Goal: Information Seeking & Learning: Learn about a topic

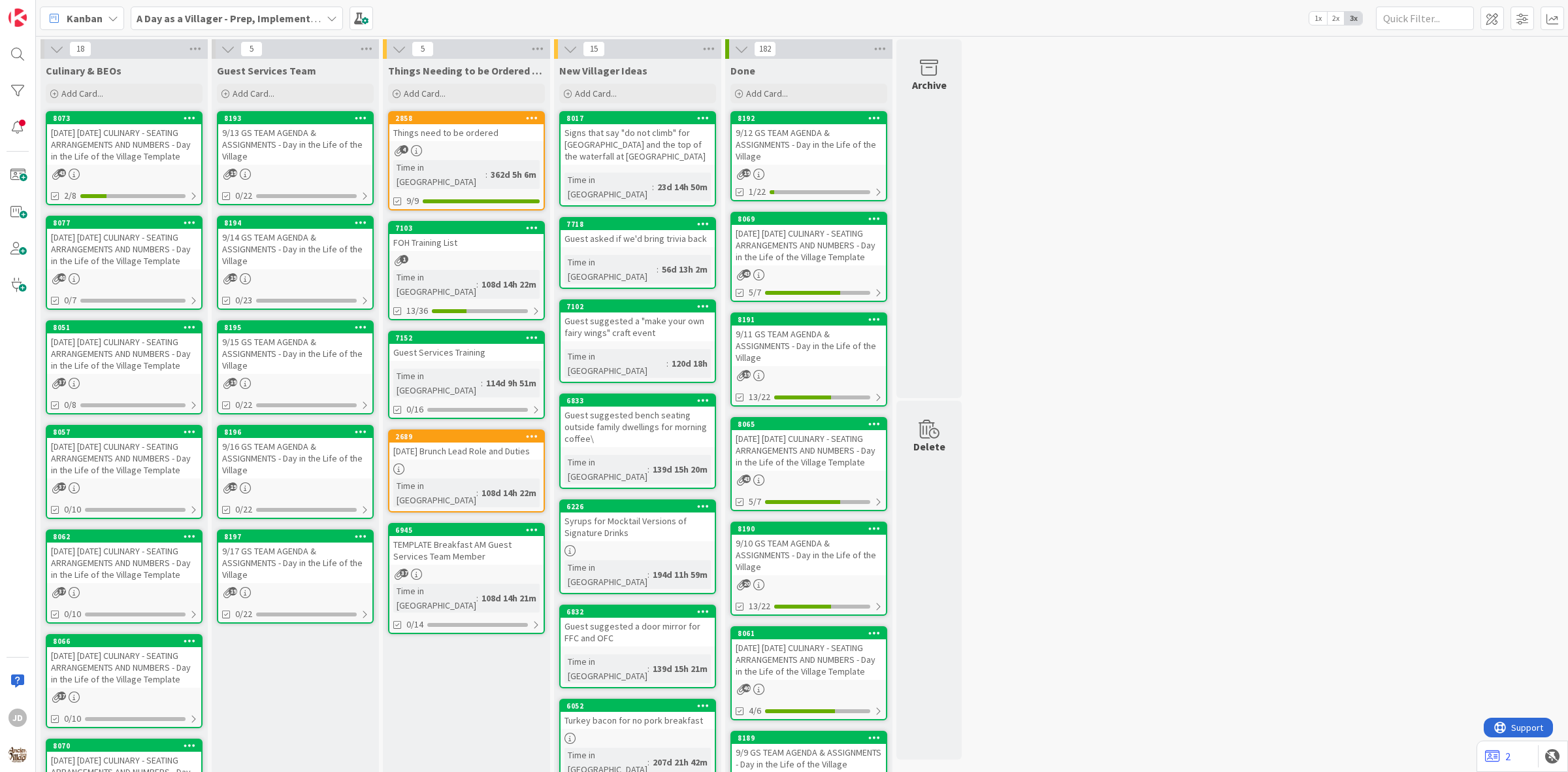
click at [140, 258] on div "[DATE] [DATE] CULINARY - SEATING ARRANGEMENTS AND NUMBERS - Day in the Life of …" at bounding box center [124, 249] width 154 height 40
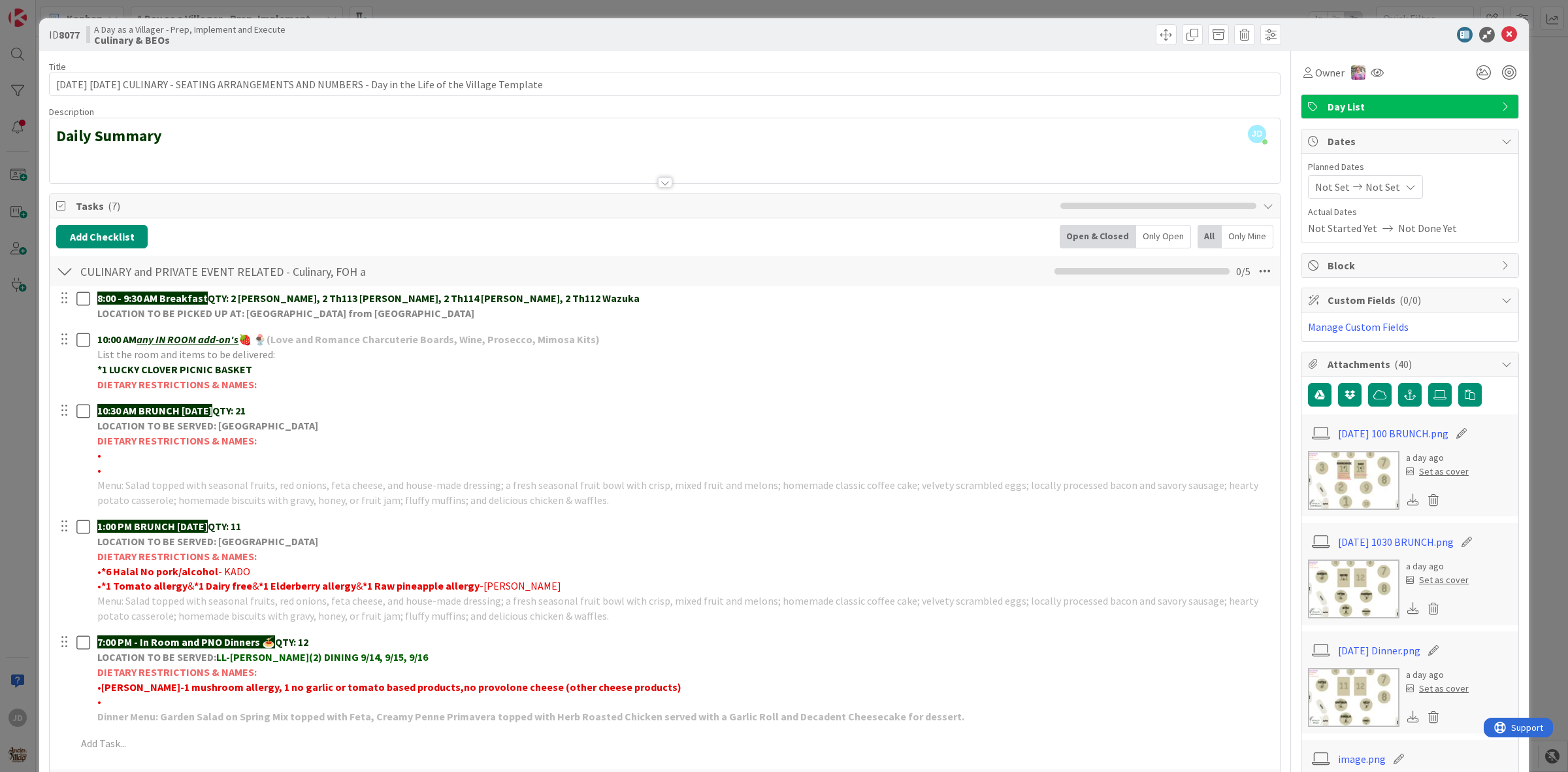
click at [1508, 34] on div "ID 8077 A Day as a Villager - Prep, Implement and Execute Culinary & BEOs" at bounding box center [784, 34] width 1490 height 33
click at [1501, 31] on icon at bounding box center [1509, 34] width 15 height 16
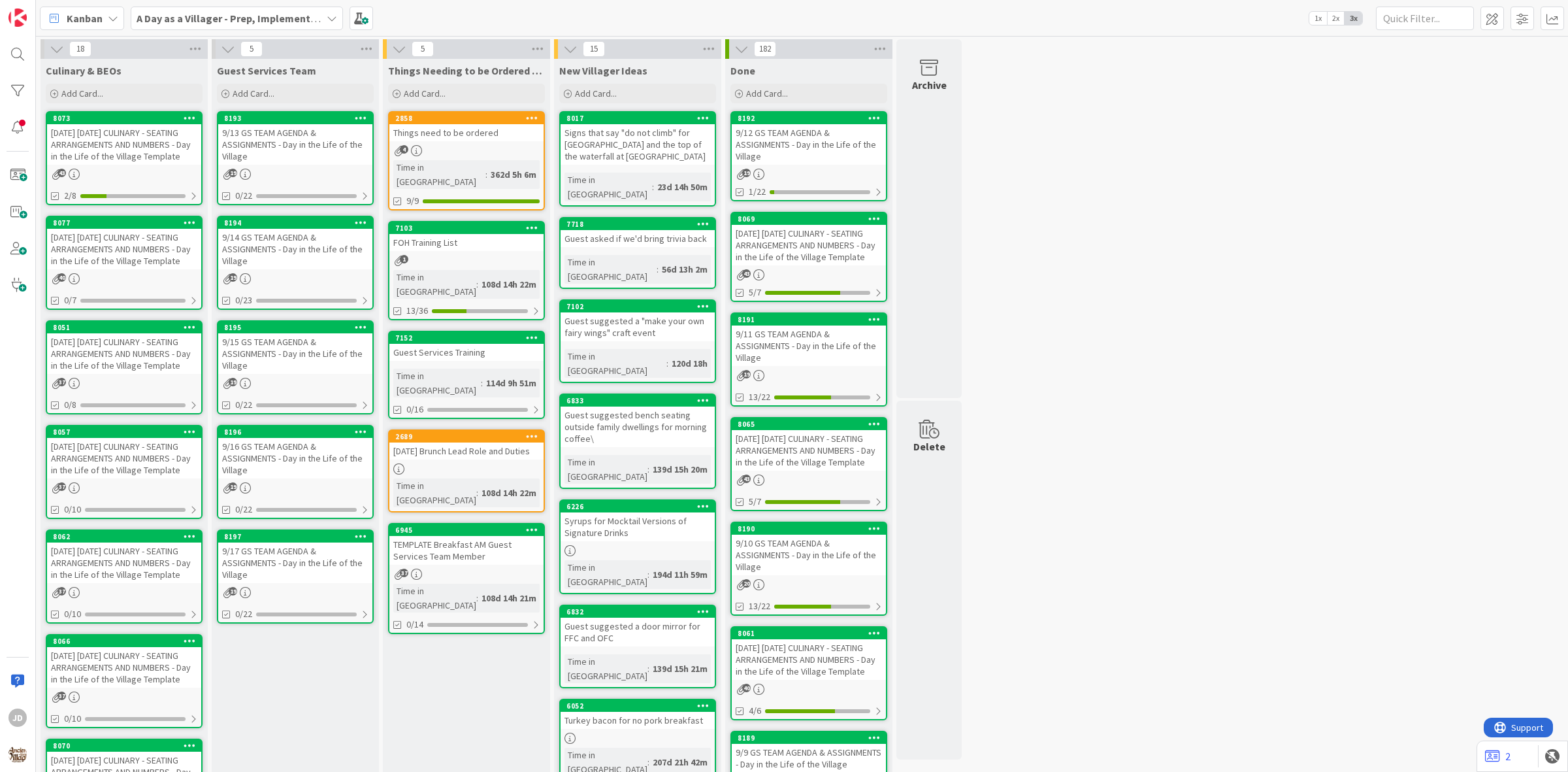
click at [87, 244] on div "[DATE] [DATE] CULINARY - SEATING ARRANGEMENTS AND NUMBERS - Day in the Life of …" at bounding box center [124, 249] width 154 height 40
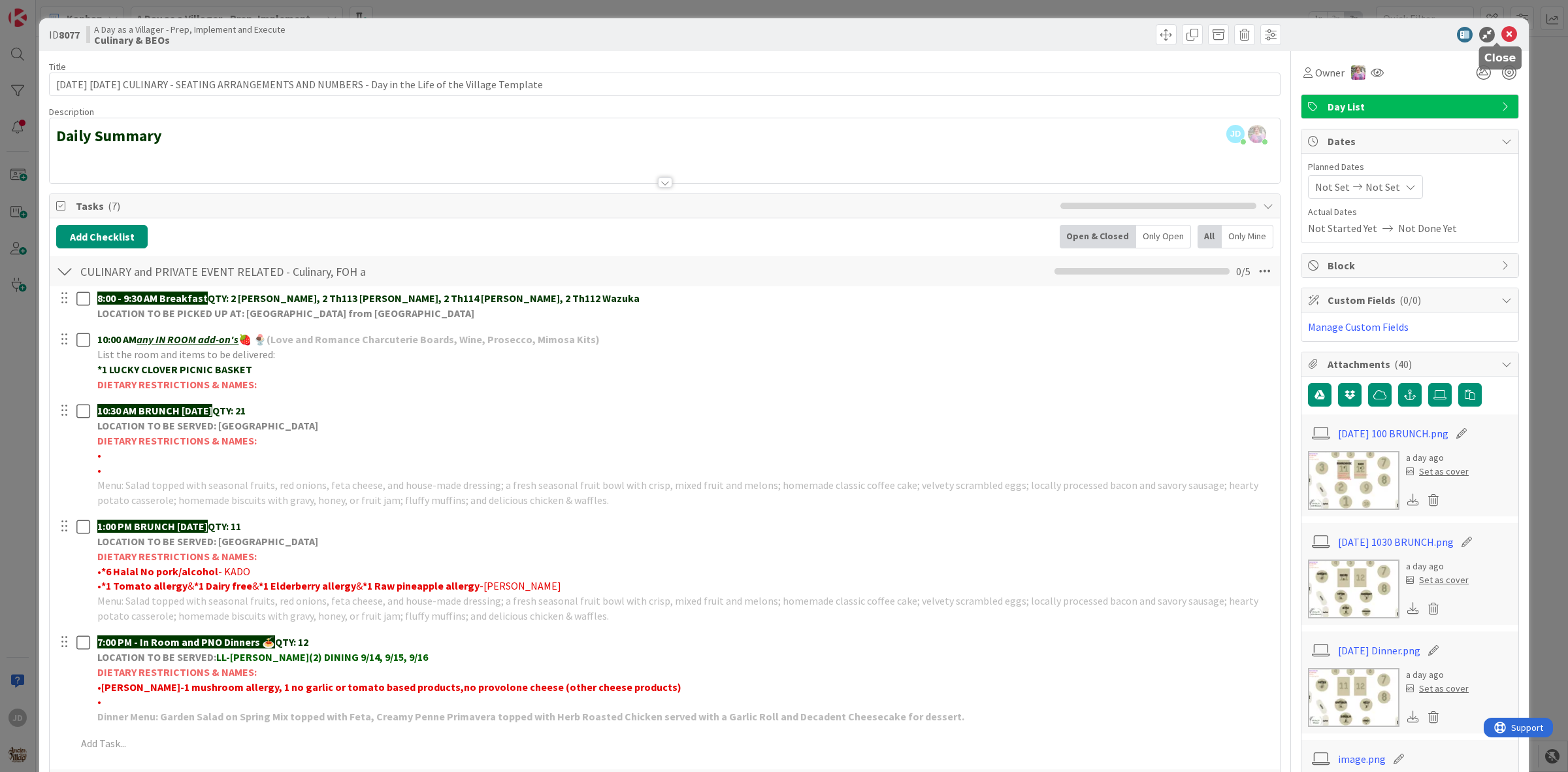
click at [1501, 34] on icon at bounding box center [1509, 34] width 15 height 16
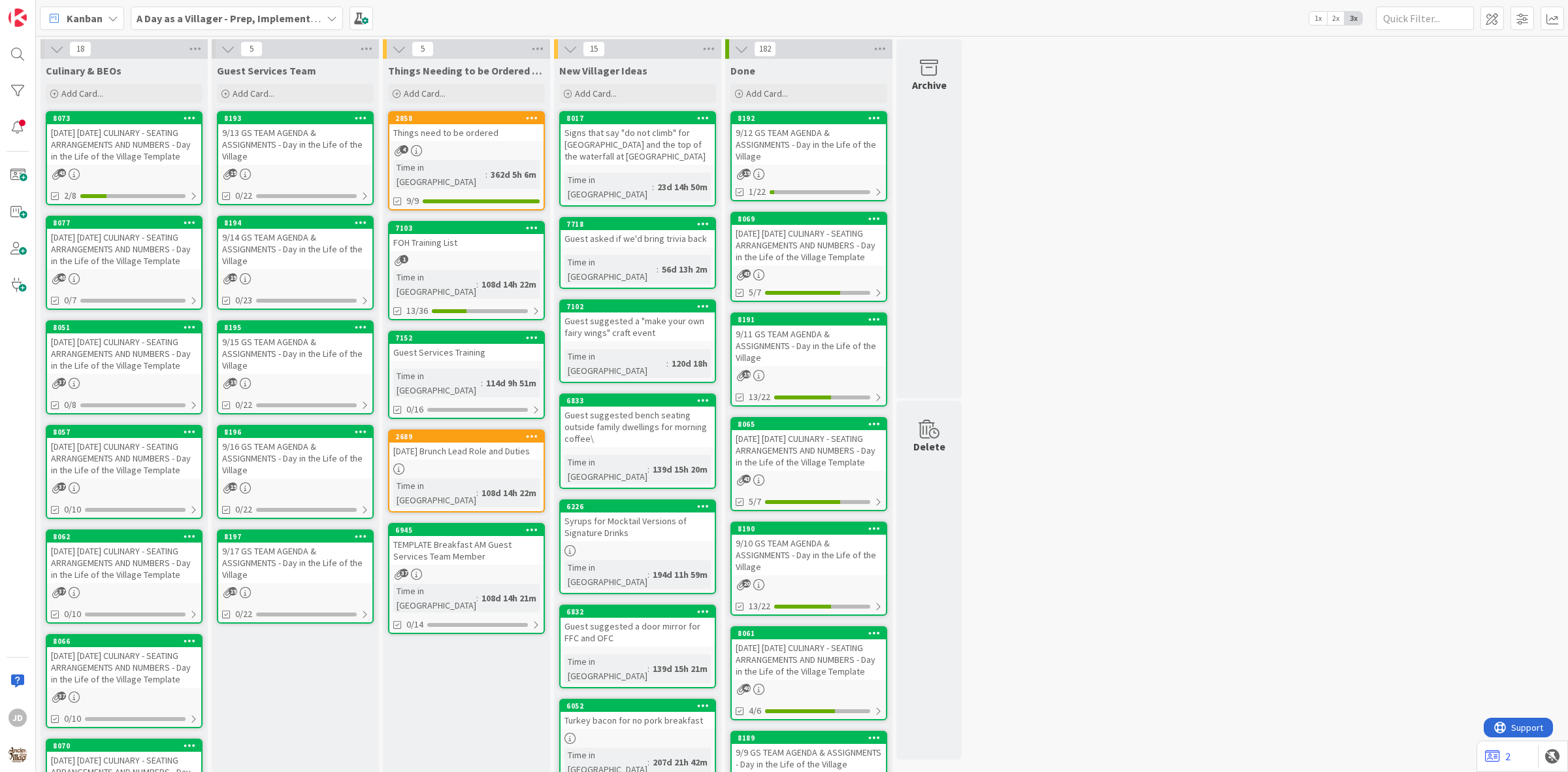
click at [69, 128] on div "[DATE] [DATE] CULINARY - SEATING ARRANGEMENTS AND NUMBERS - Day in the Life of …" at bounding box center [124, 144] width 154 height 40
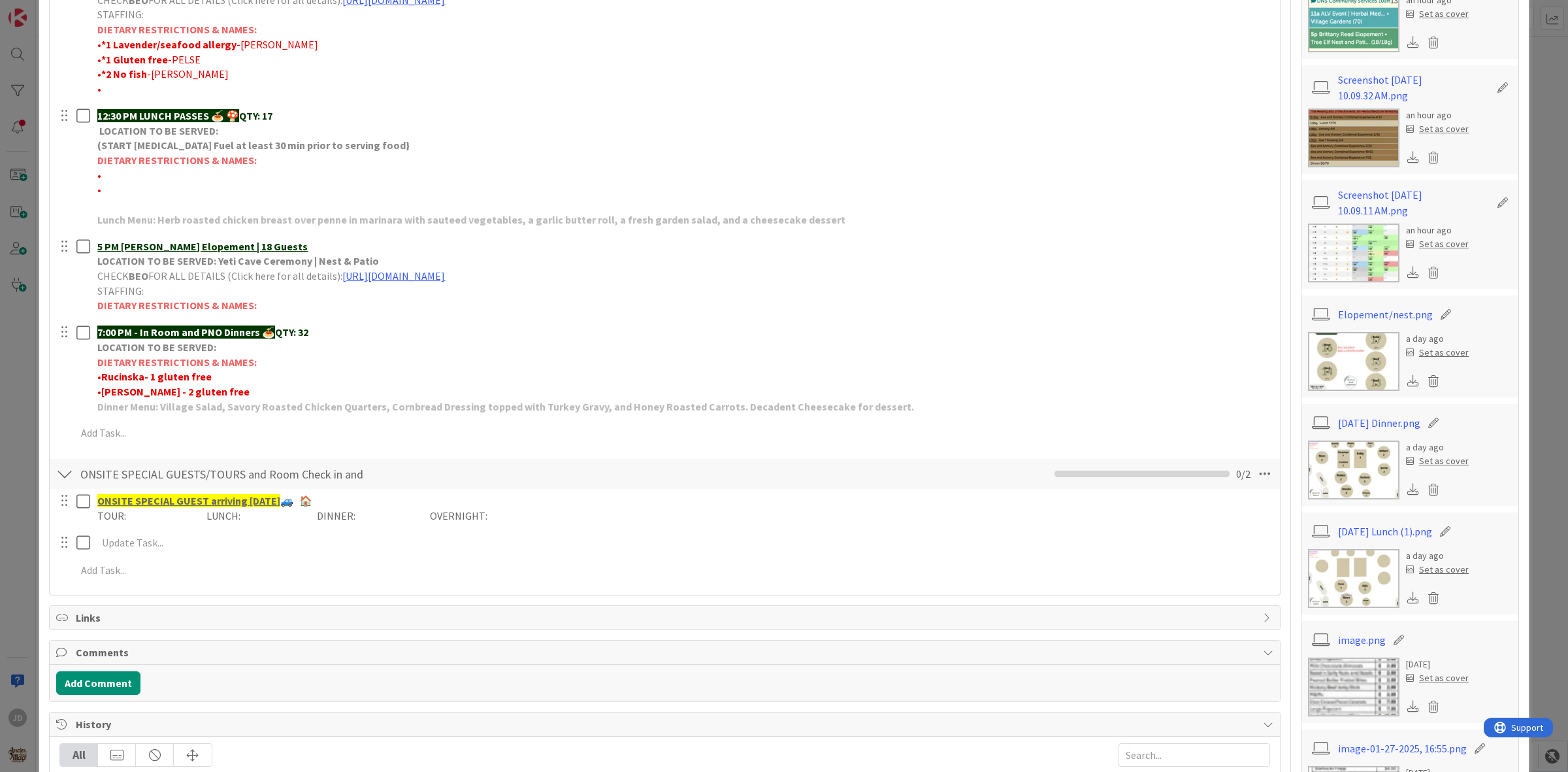
scroll to position [490, 0]
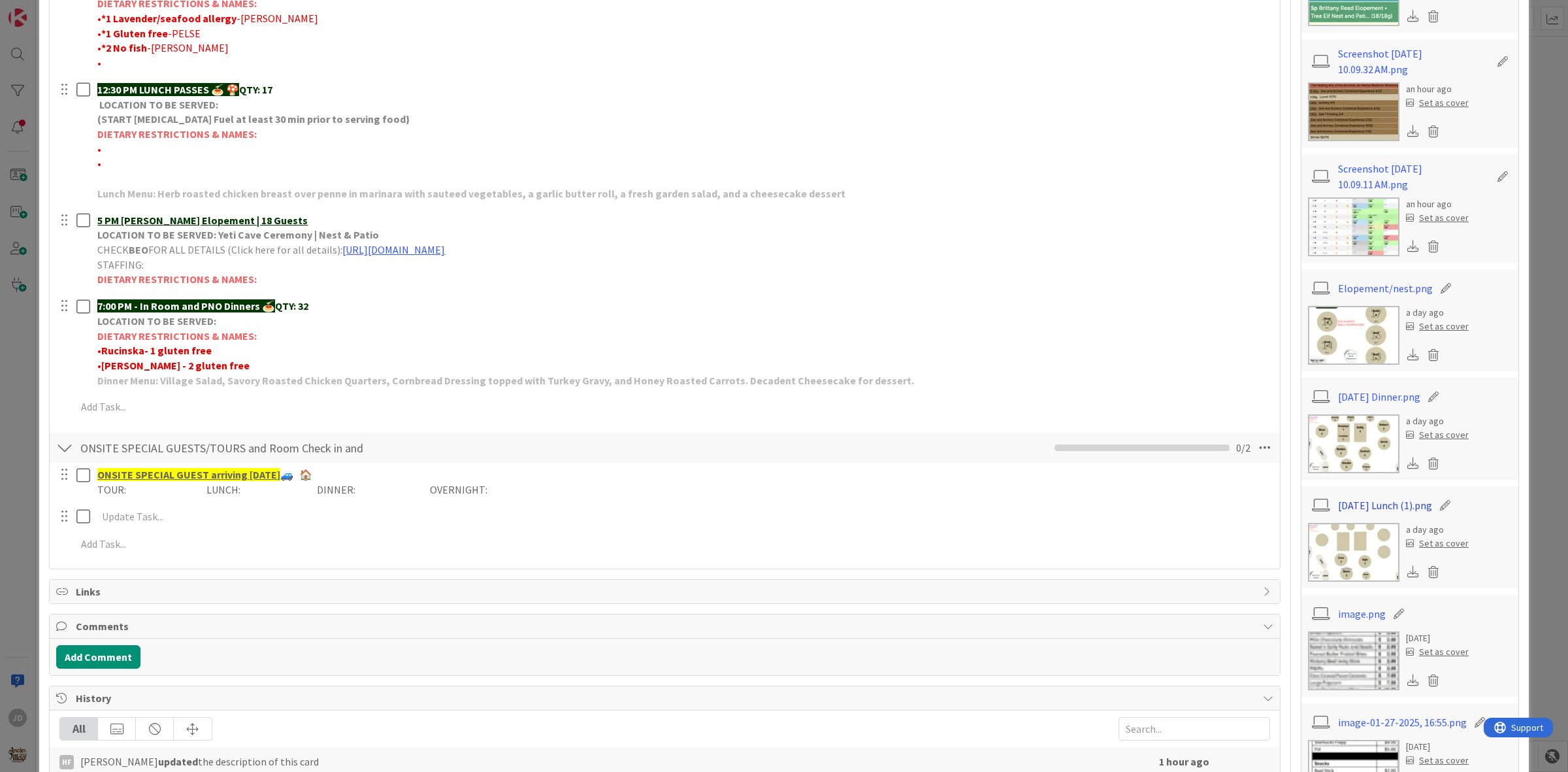
click at [1338, 503] on link "[DATE] Lunch (1).png" at bounding box center [1385, 505] width 94 height 16
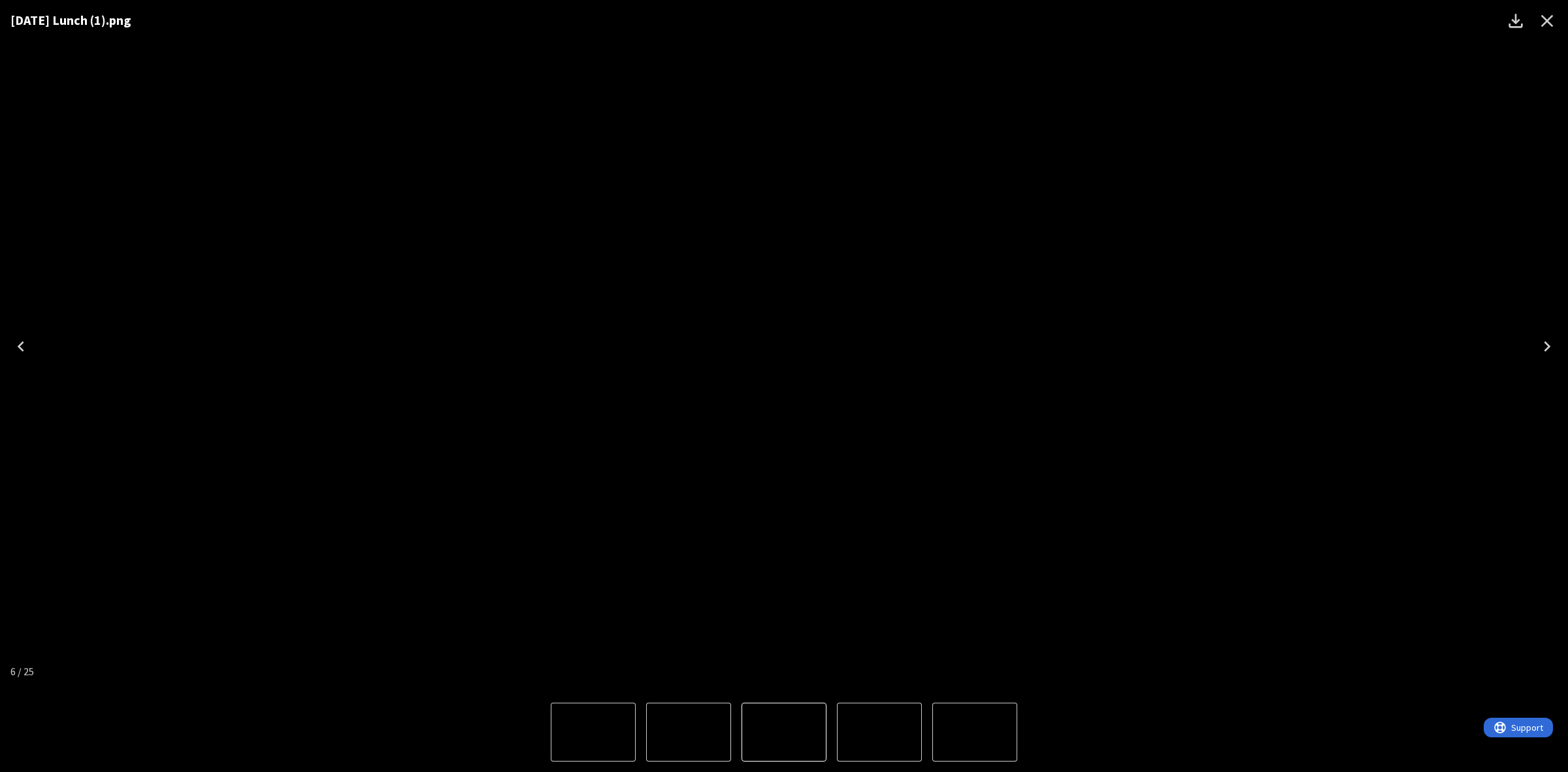
click at [1546, 12] on icon "Close" at bounding box center [1546, 21] width 21 height 21
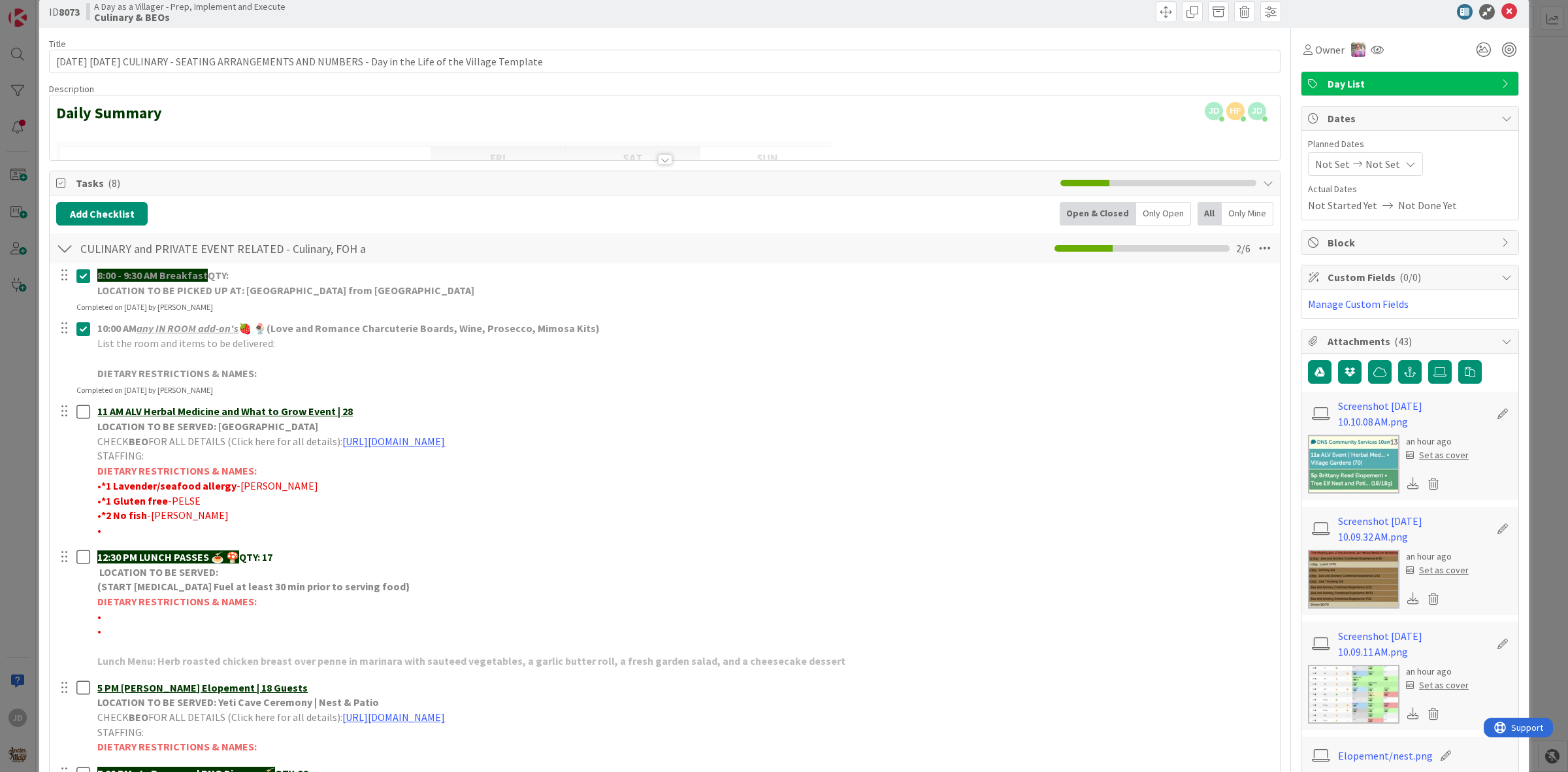
scroll to position [0, 0]
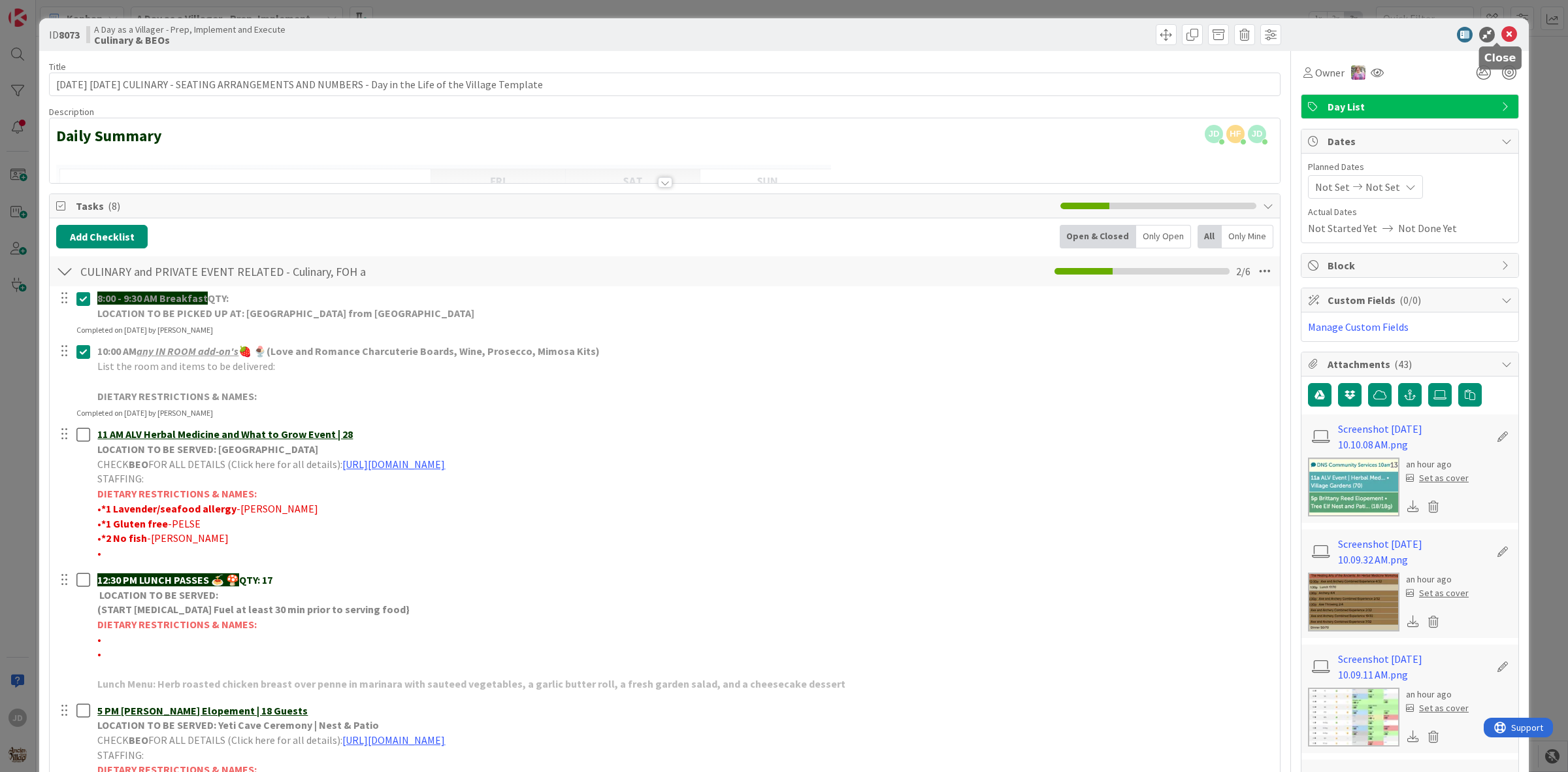
click at [1501, 31] on icon at bounding box center [1509, 34] width 15 height 16
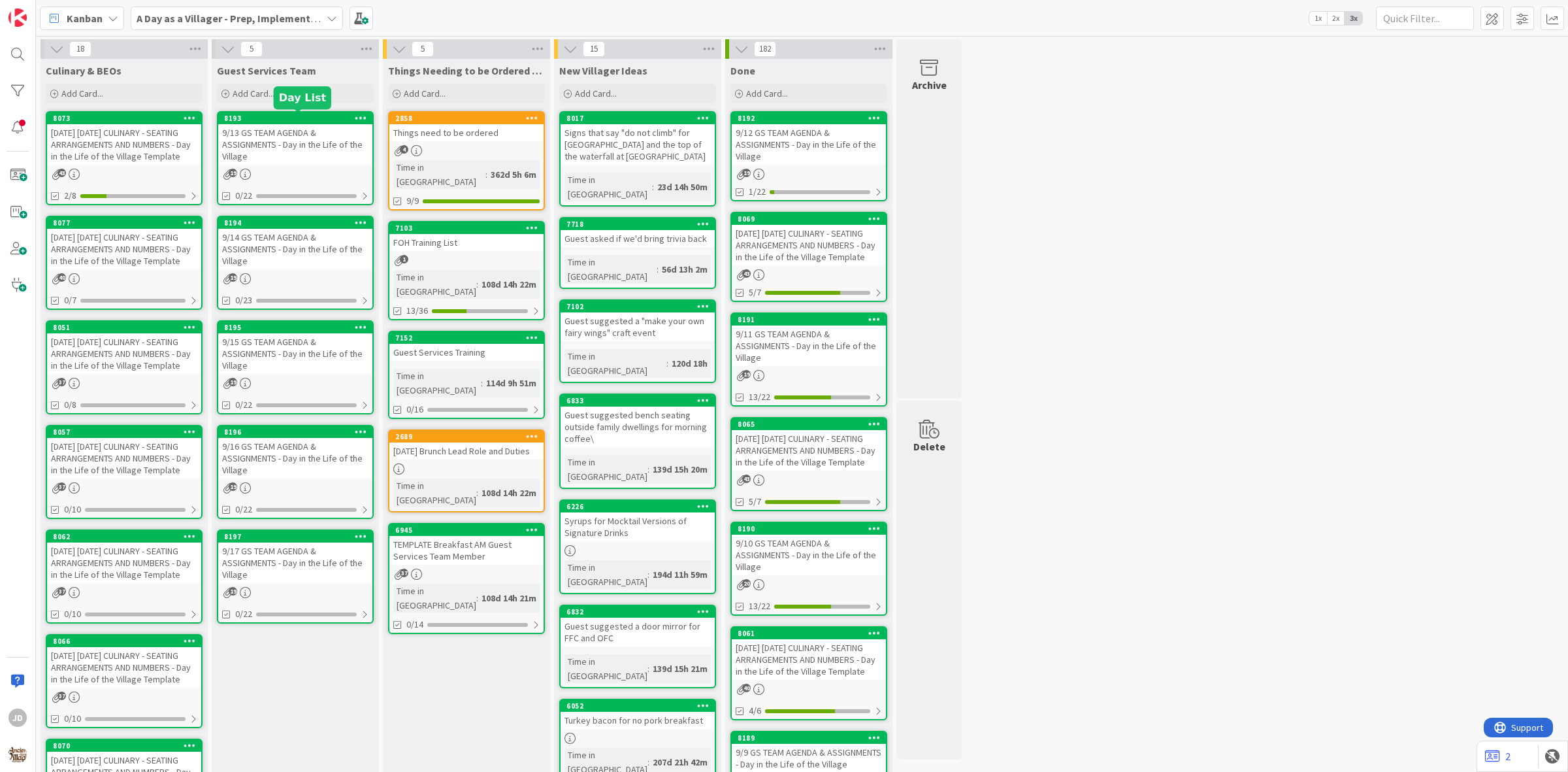
click at [260, 135] on div "9/13 GS TEAM AGENDA & ASSIGNMENTS - Day in the Life of the Village" at bounding box center [294, 144] width 154 height 40
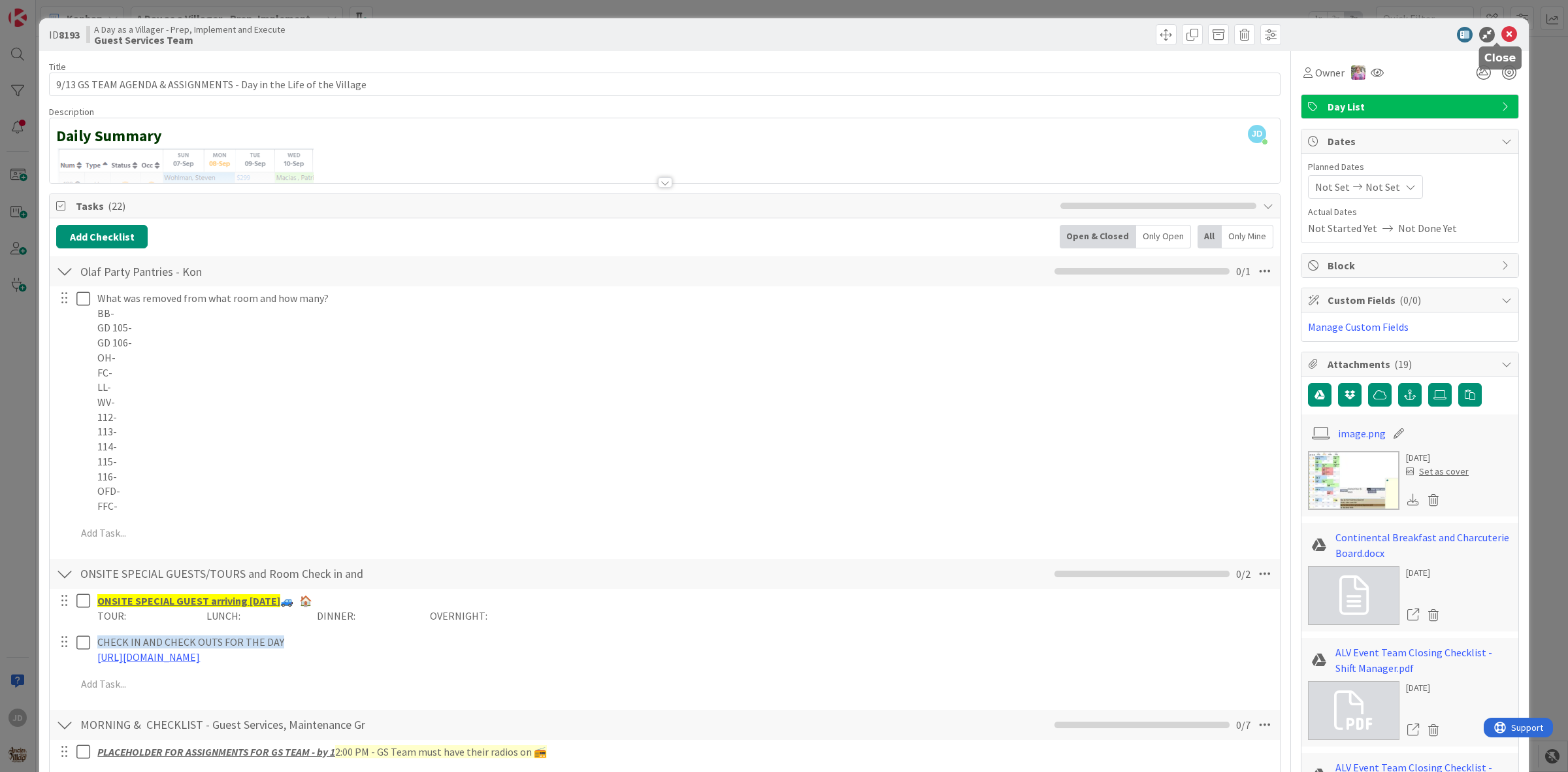
click at [1501, 28] on icon at bounding box center [1509, 34] width 15 height 16
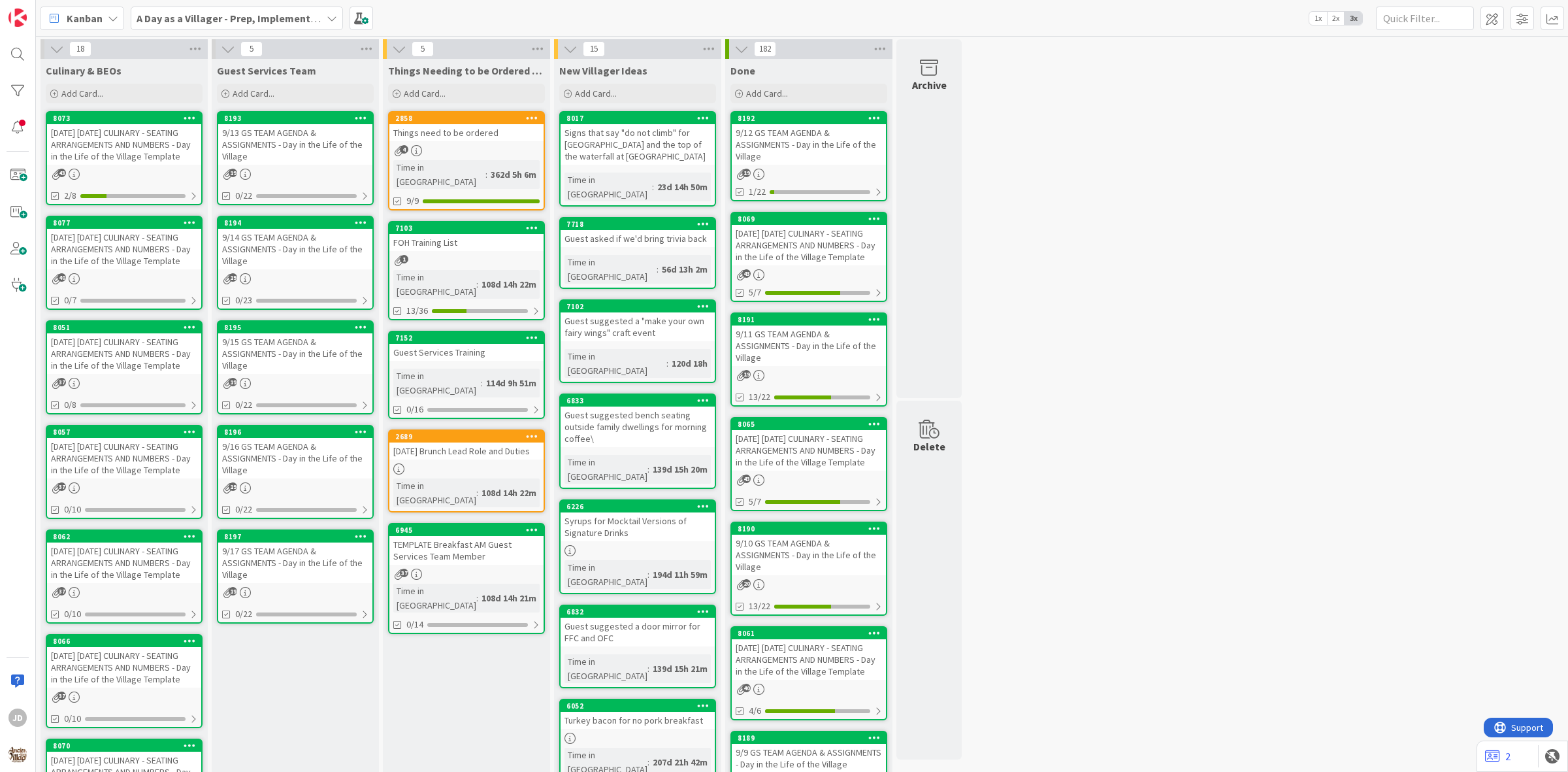
click at [138, 145] on div "[DATE] [DATE] CULINARY - SEATING ARRANGEMENTS AND NUMBERS - Day in the Life of …" at bounding box center [124, 144] width 154 height 40
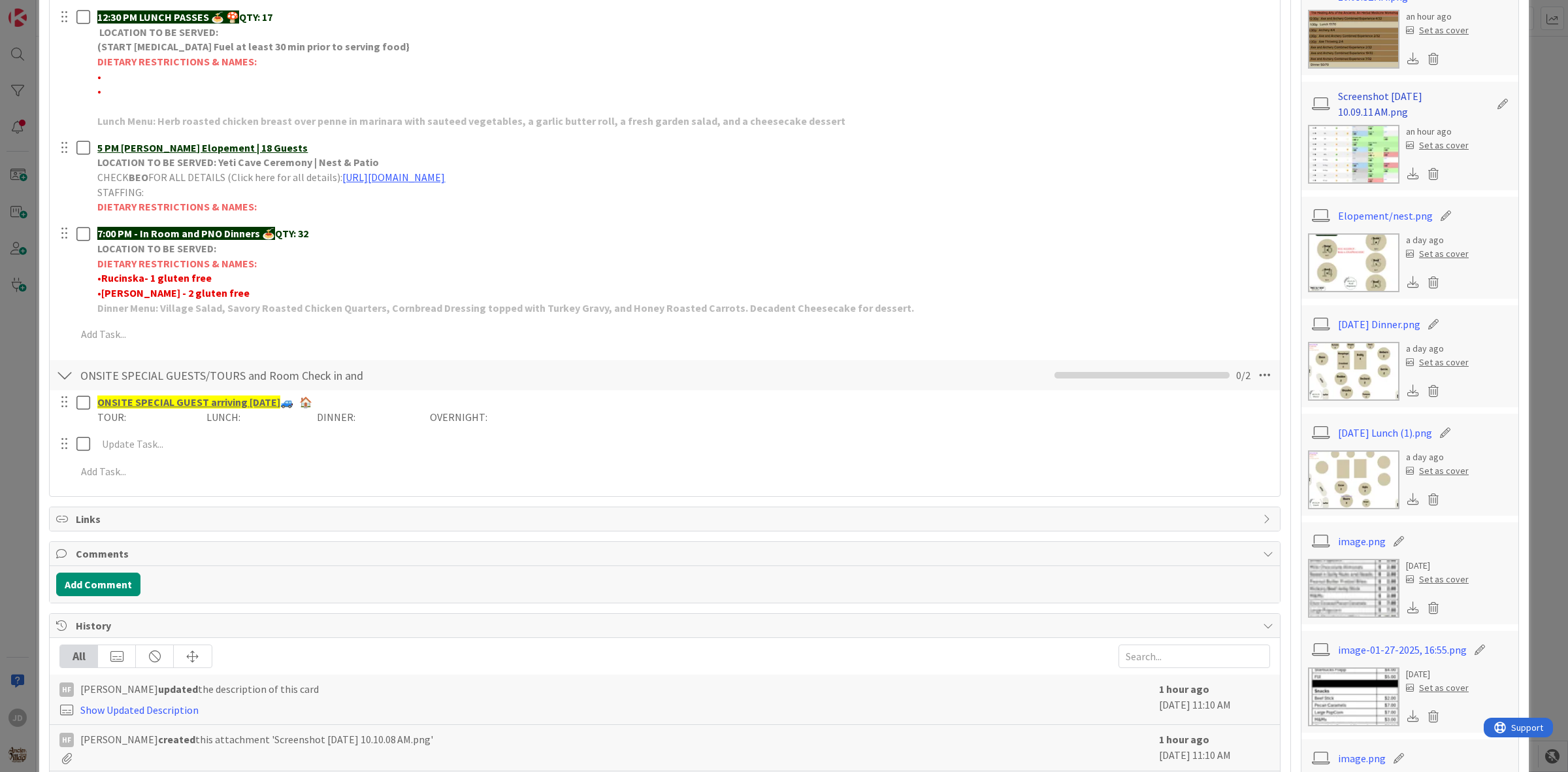
scroll to position [572, 0]
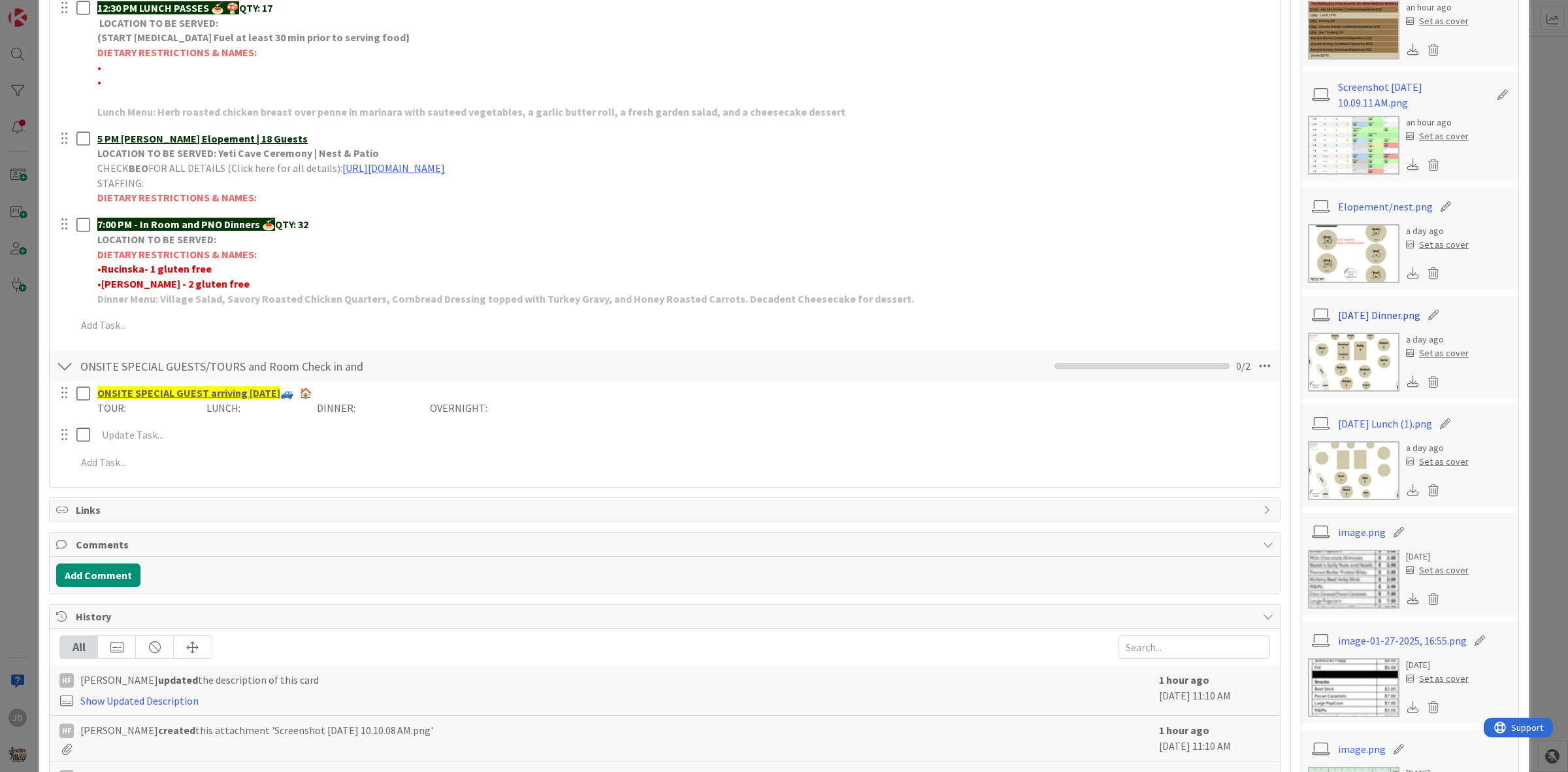
click at [1387, 314] on link "[DATE] Dinner.png" at bounding box center [1379, 315] width 83 height 16
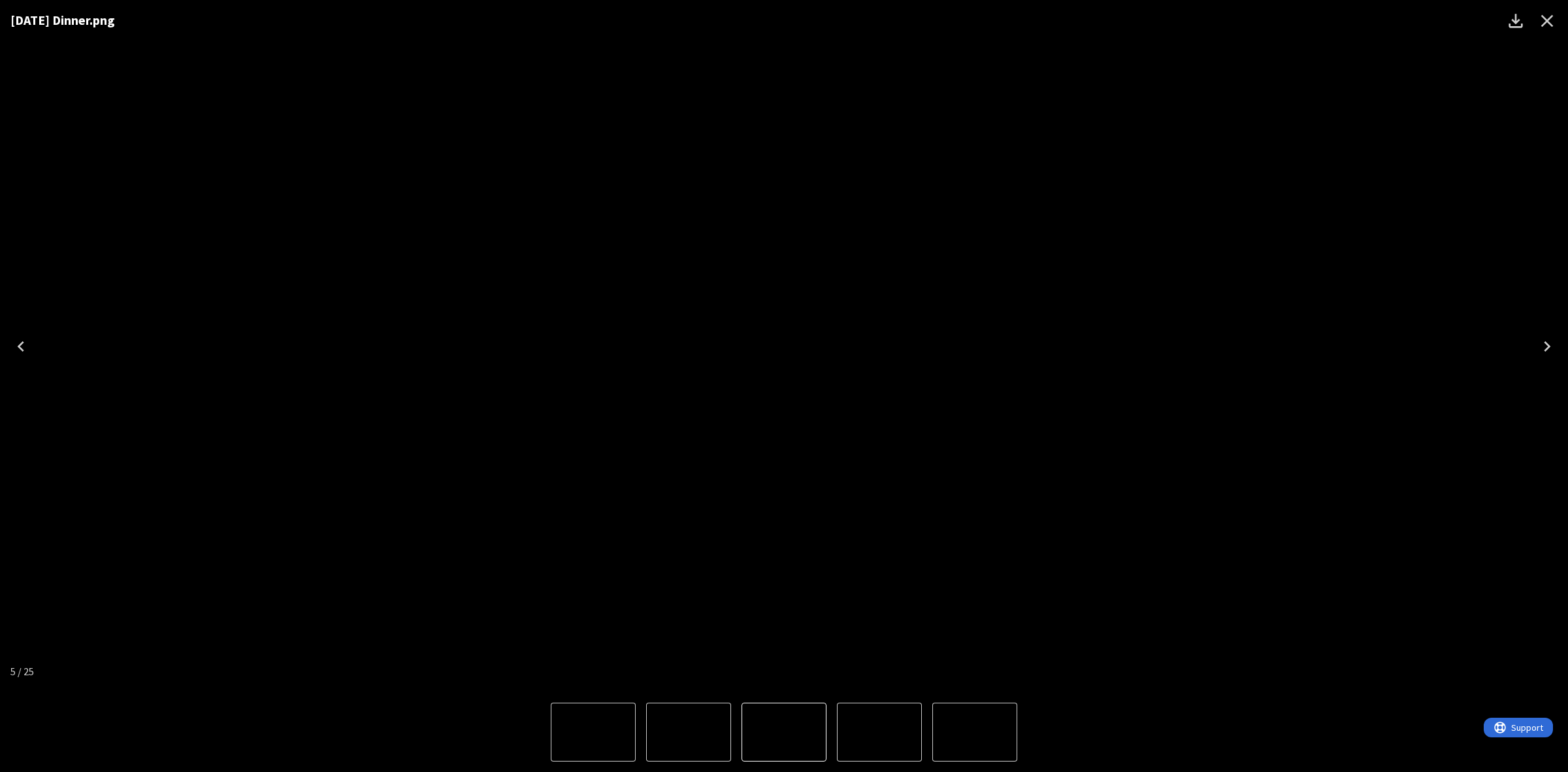
click at [1555, 25] on icon "Close" at bounding box center [1546, 21] width 21 height 21
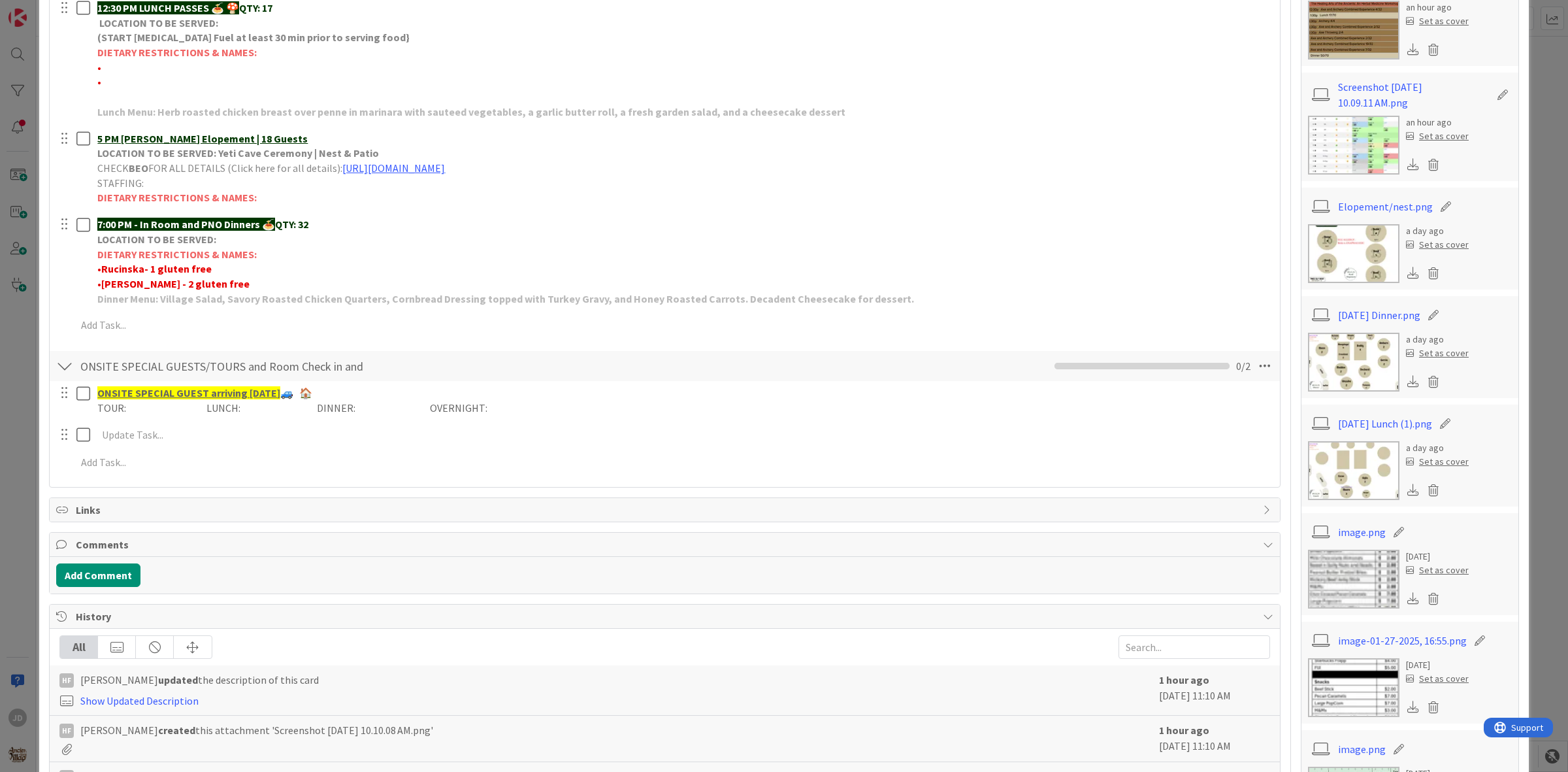
scroll to position [490, 0]
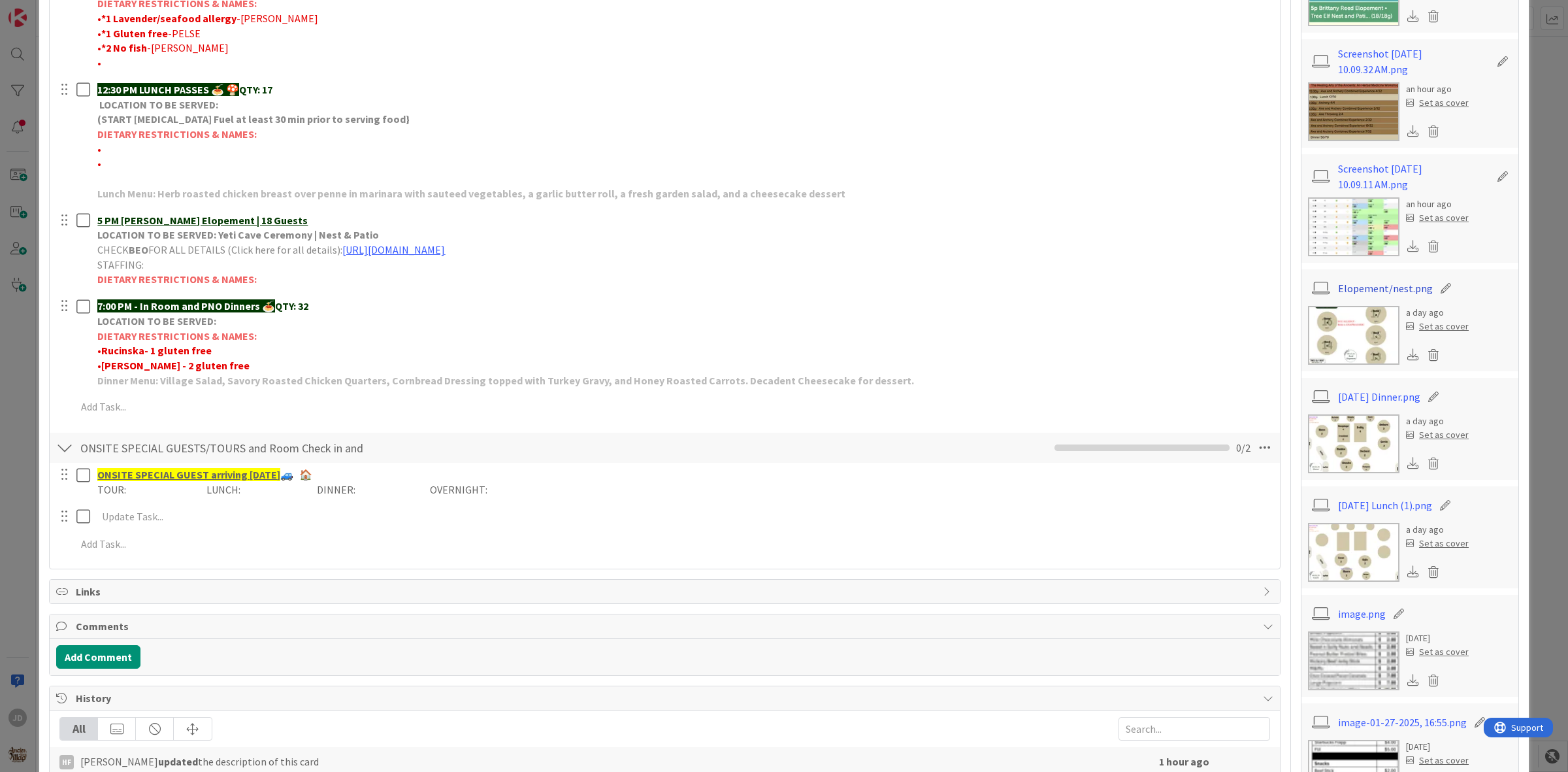
click at [1338, 282] on link "Elopement/nest.png" at bounding box center [1385, 288] width 95 height 16
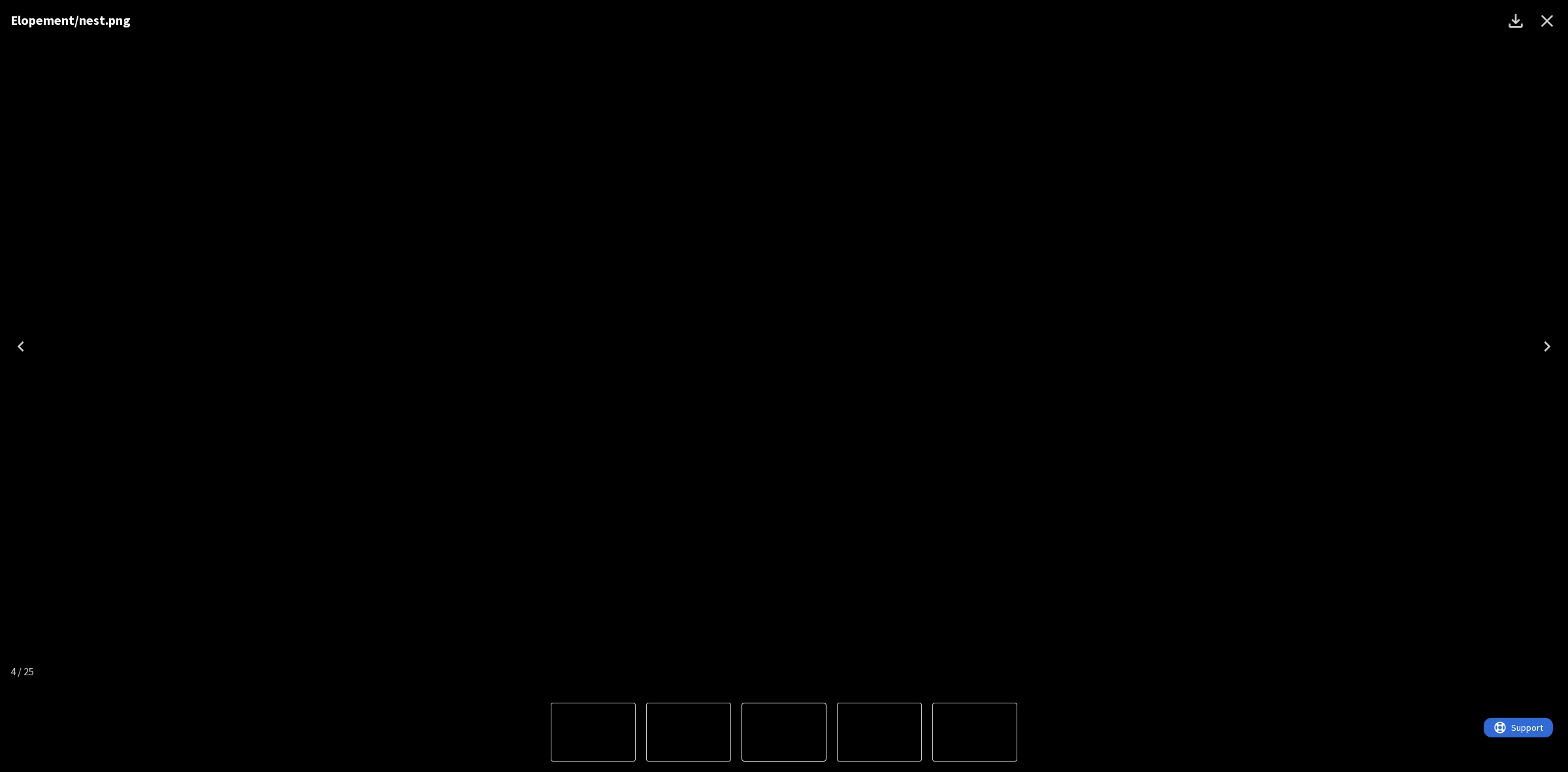
drag, startPoint x: 1542, startPoint y: 15, endPoint x: 1550, endPoint y: 23, distance: 11.3
click at [1550, 22] on icon "Close" at bounding box center [1546, 21] width 21 height 21
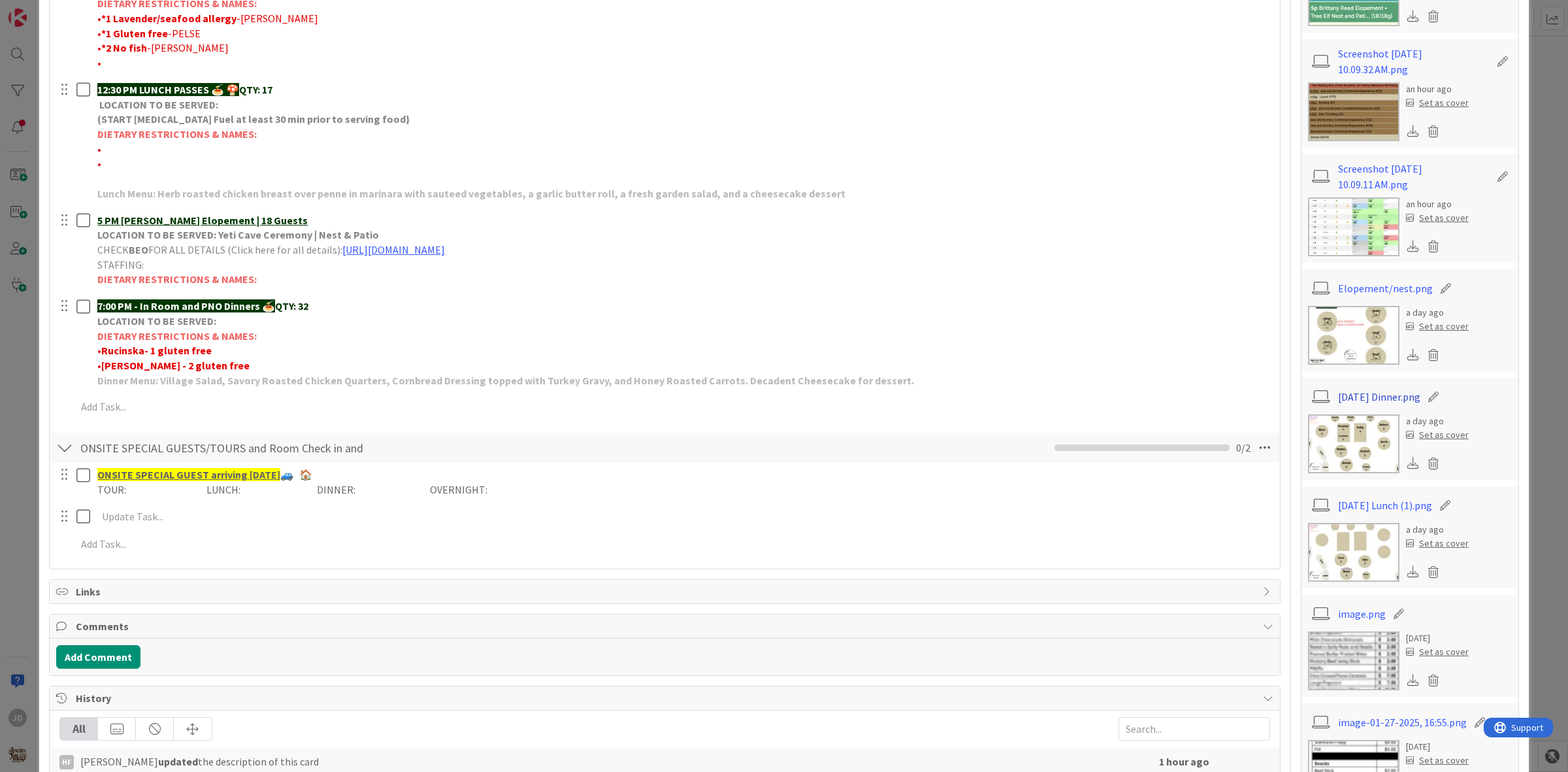
click at [1347, 396] on link "[DATE] Dinner.png" at bounding box center [1379, 396] width 83 height 16
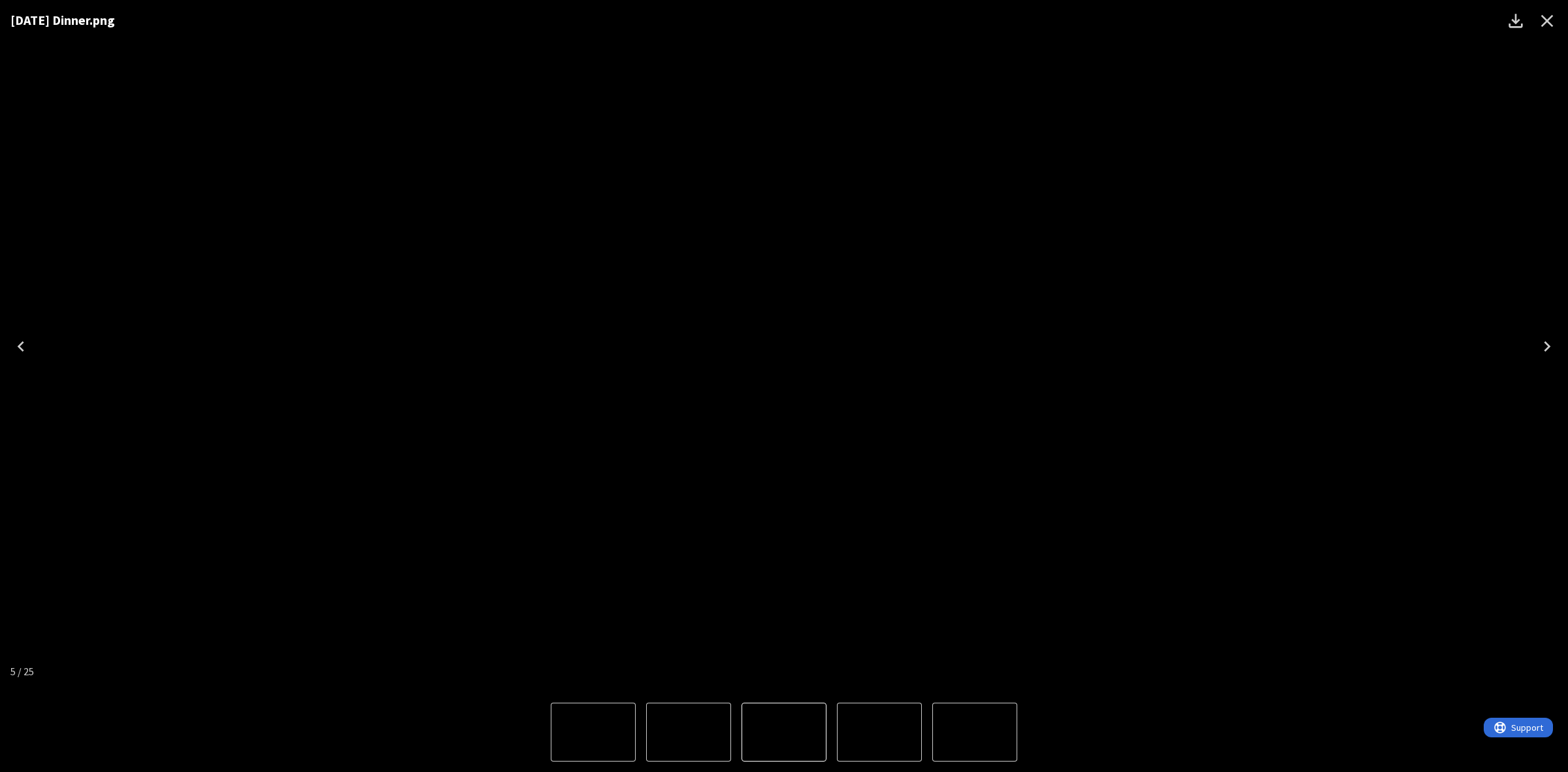
click at [1553, 26] on icon "Close" at bounding box center [1547, 21] width 12 height 12
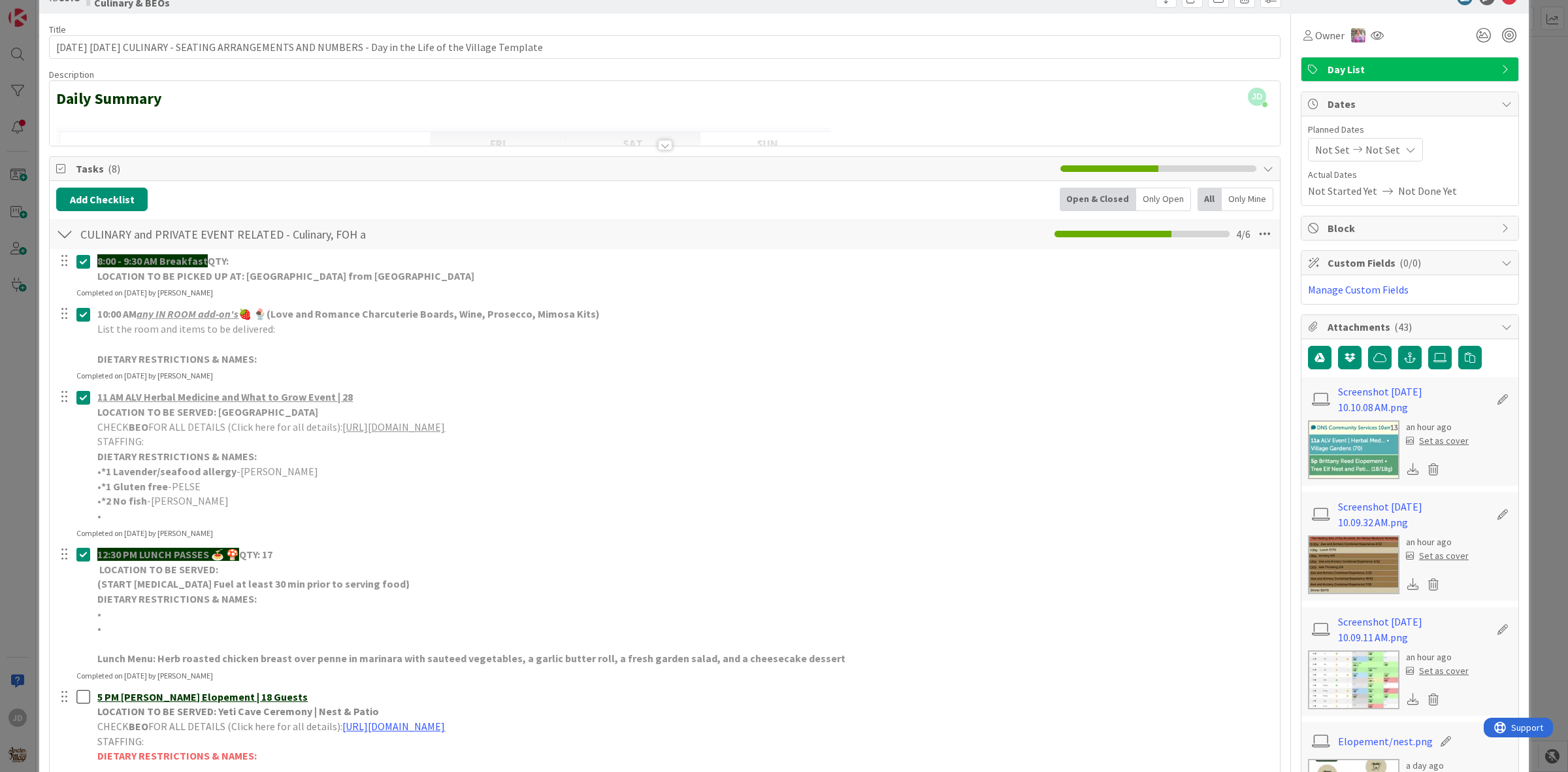
scroll to position [0, 0]
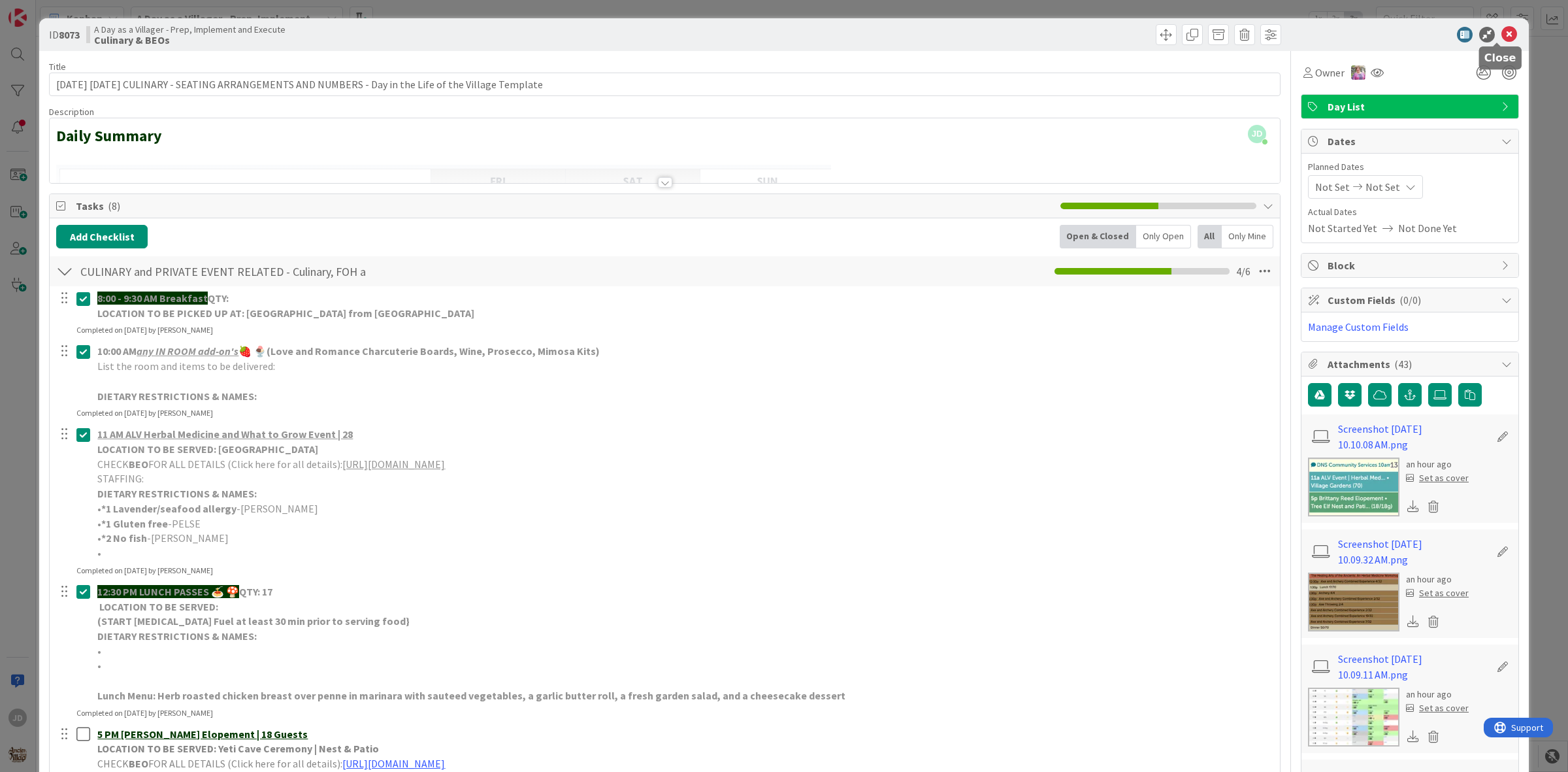
click at [1501, 34] on icon at bounding box center [1509, 34] width 15 height 16
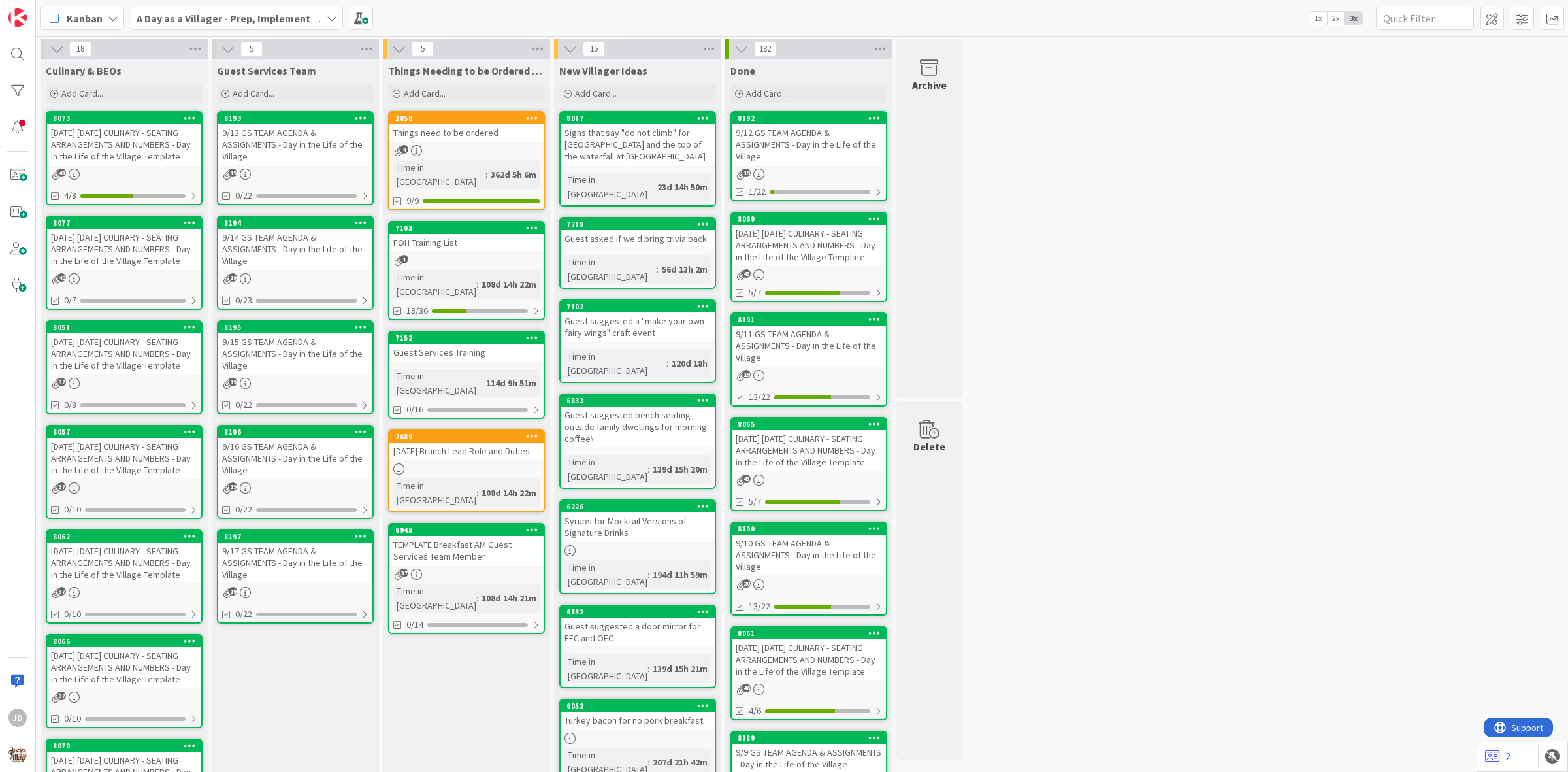
click at [279, 159] on div "9/13 GS TEAM AGENDA & ASSIGNMENTS - Day in the Life of the Village" at bounding box center [294, 144] width 154 height 40
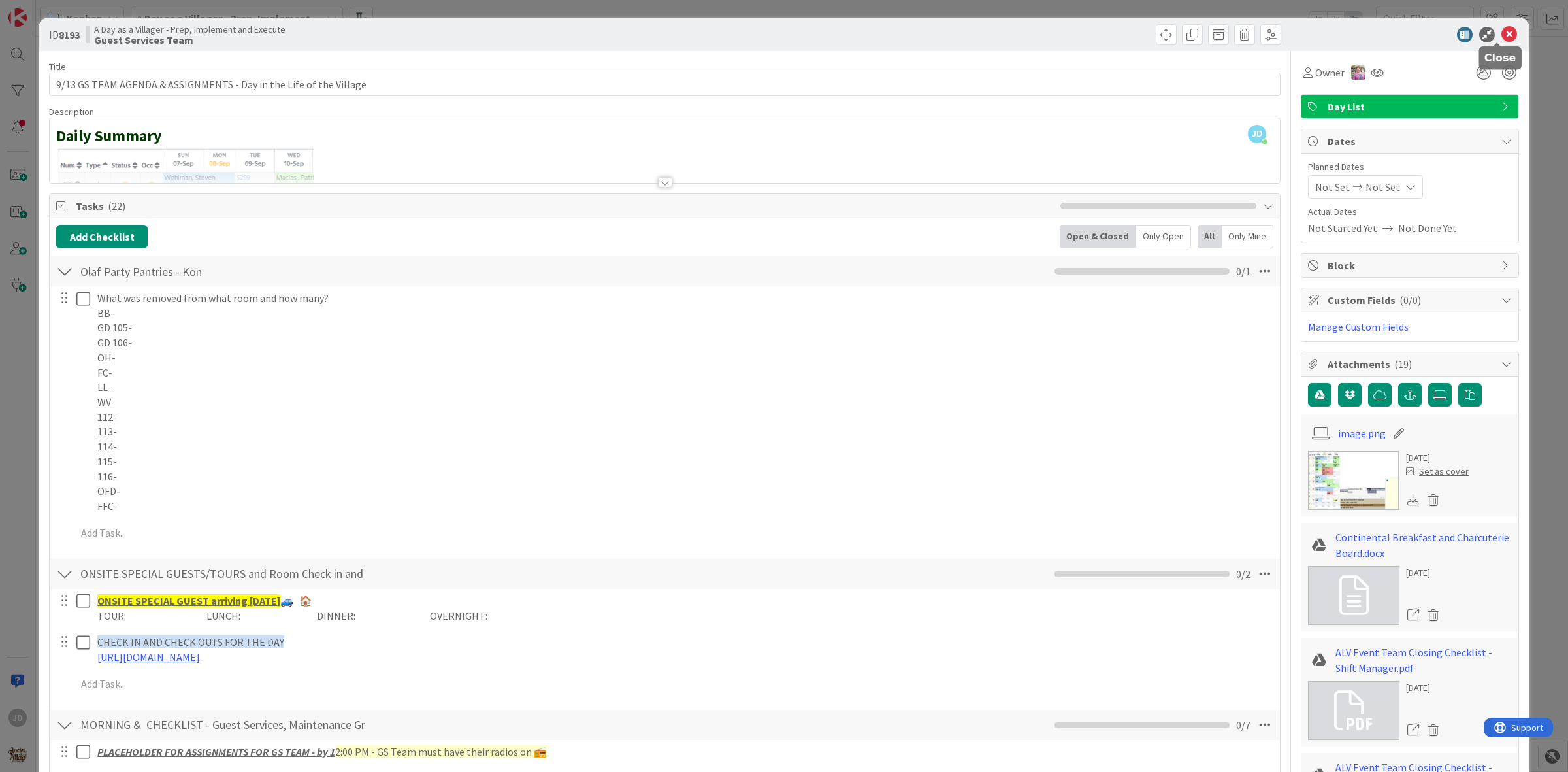
click at [1501, 29] on icon at bounding box center [1509, 34] width 15 height 16
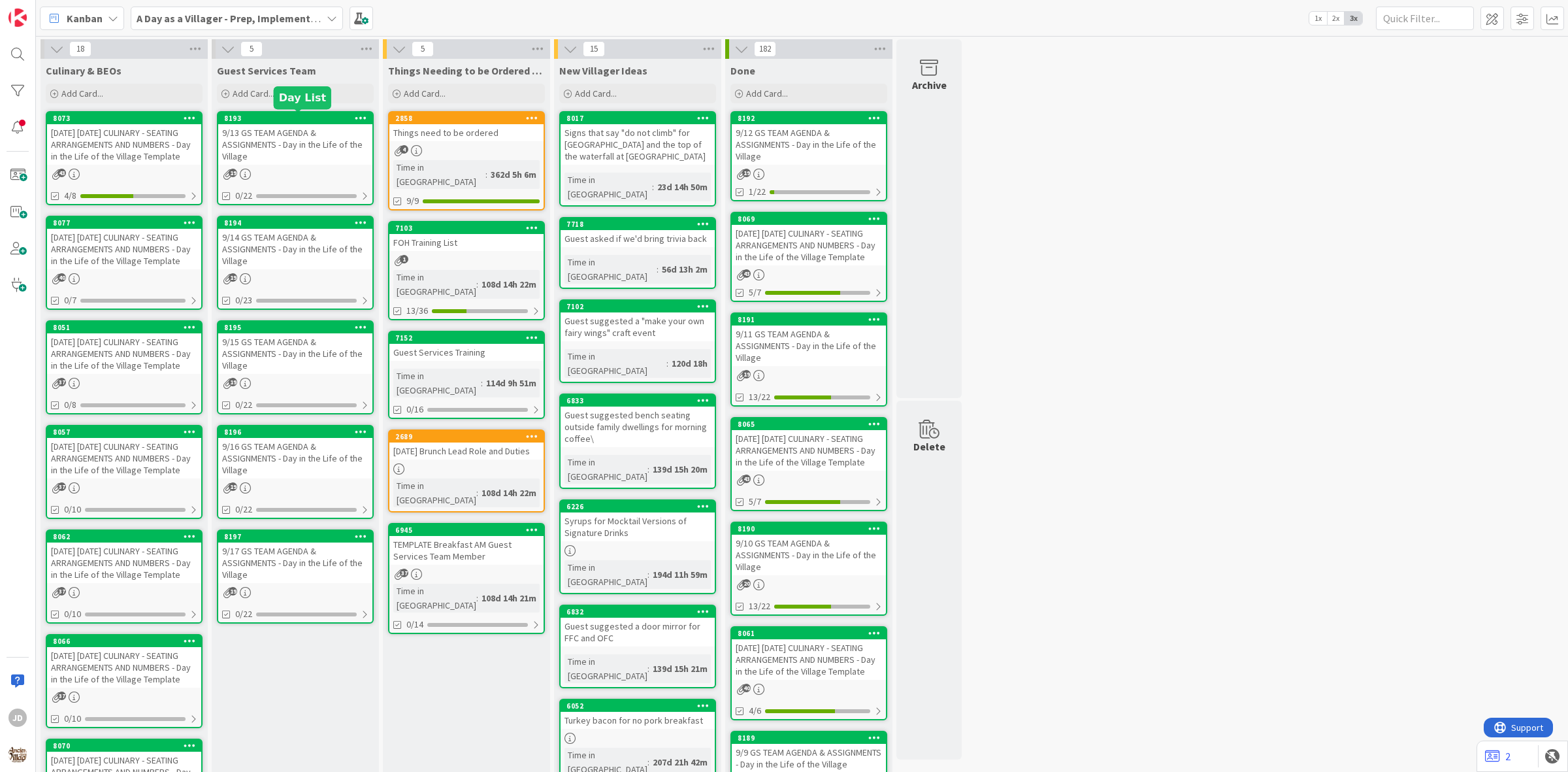
click at [305, 129] on div "9/13 GS TEAM AGENDA & ASSIGNMENTS - Day in the Life of the Village" at bounding box center [294, 144] width 154 height 40
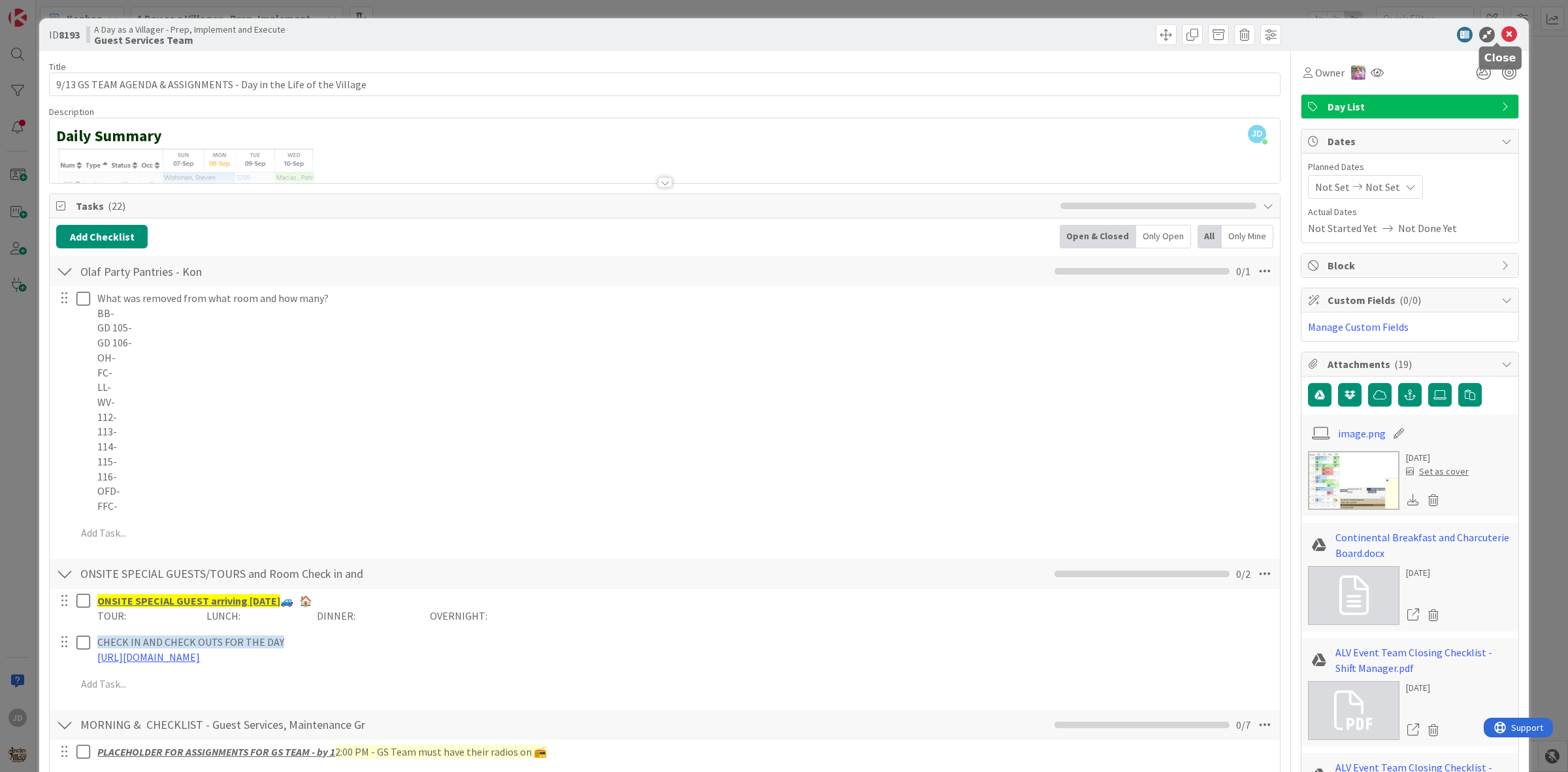
drag, startPoint x: 1497, startPoint y: 36, endPoint x: 1170, endPoint y: 5, distance: 328.5
click at [1501, 34] on icon at bounding box center [1509, 34] width 15 height 16
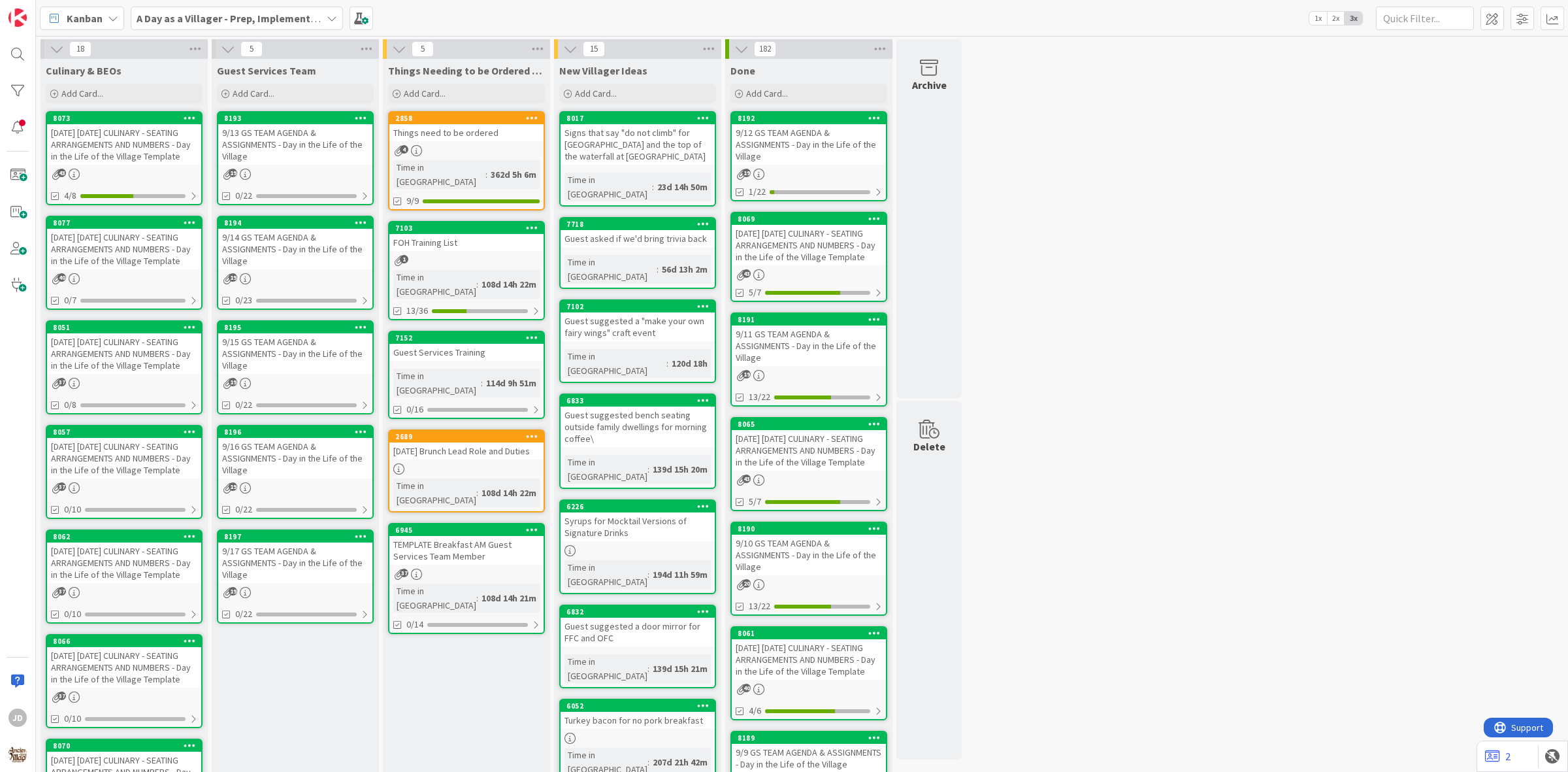
click at [121, 139] on div "[DATE] [DATE] CULINARY - SEATING ARRANGEMENTS AND NUMBERS - Day in the Life of …" at bounding box center [124, 144] width 154 height 40
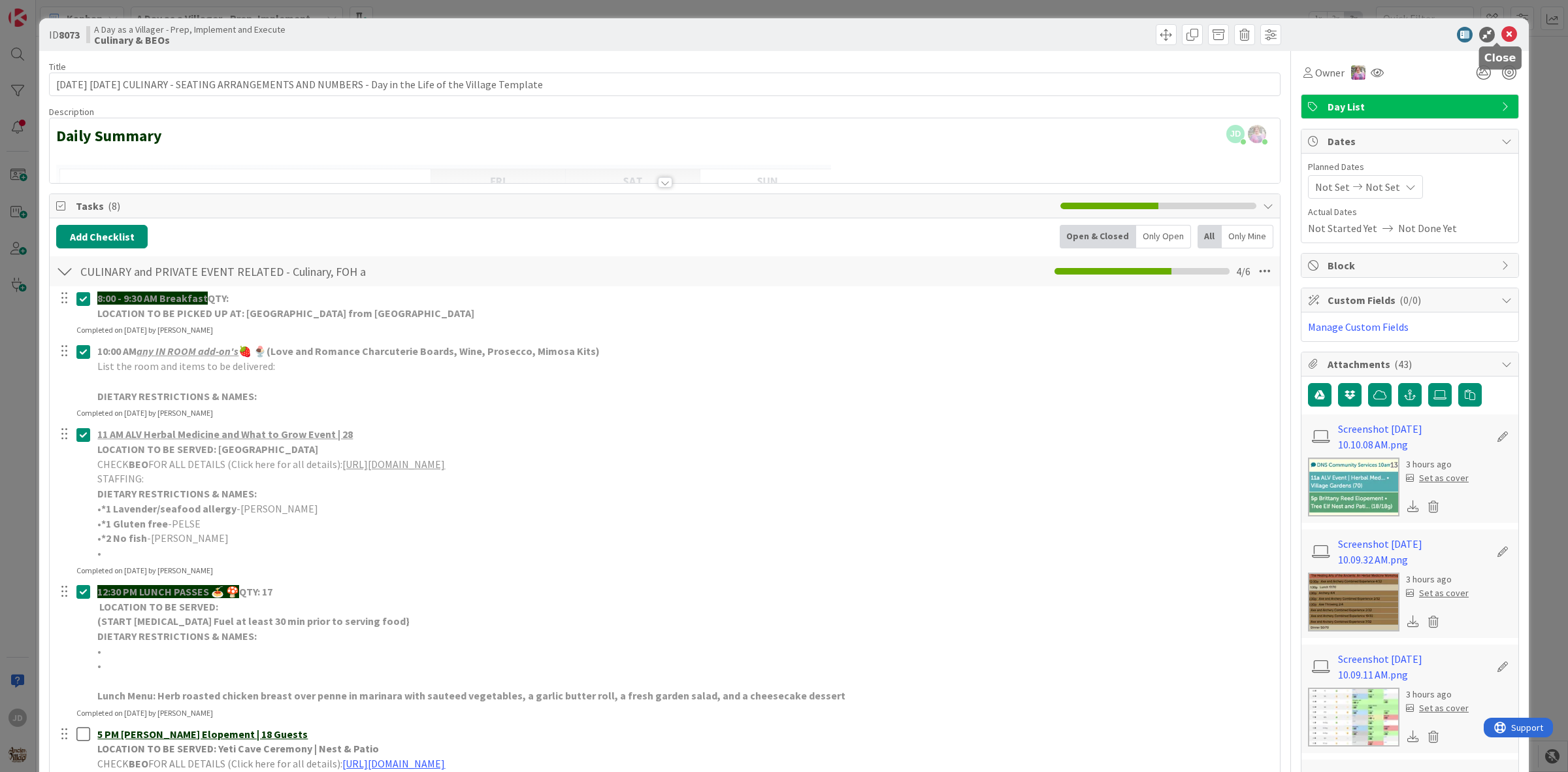
click at [1503, 36] on icon at bounding box center [1509, 34] width 15 height 16
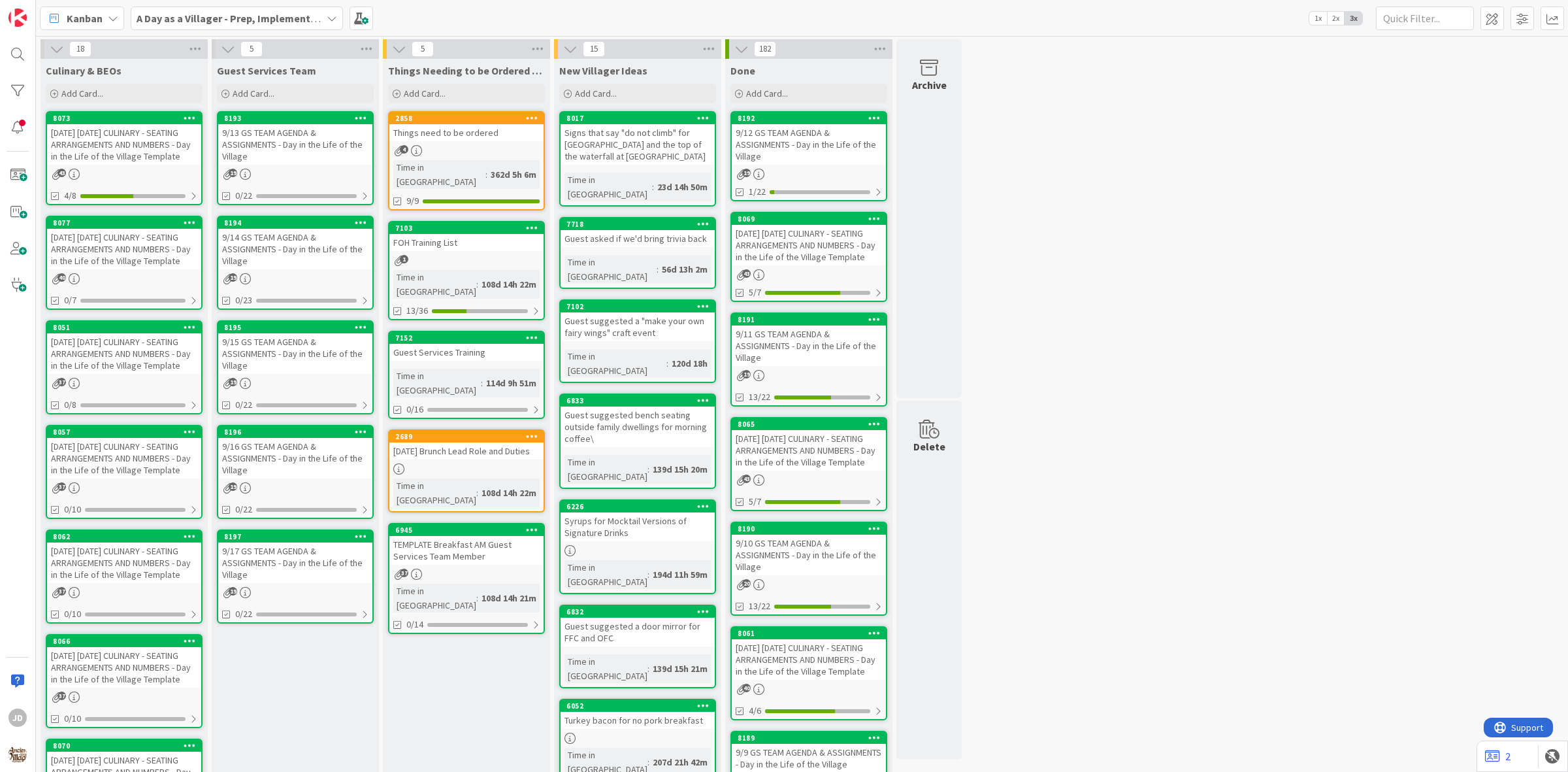
click at [276, 136] on div "9/13 GS TEAM AGENDA & ASSIGNMENTS - Day in the Life of the Village" at bounding box center [294, 144] width 154 height 40
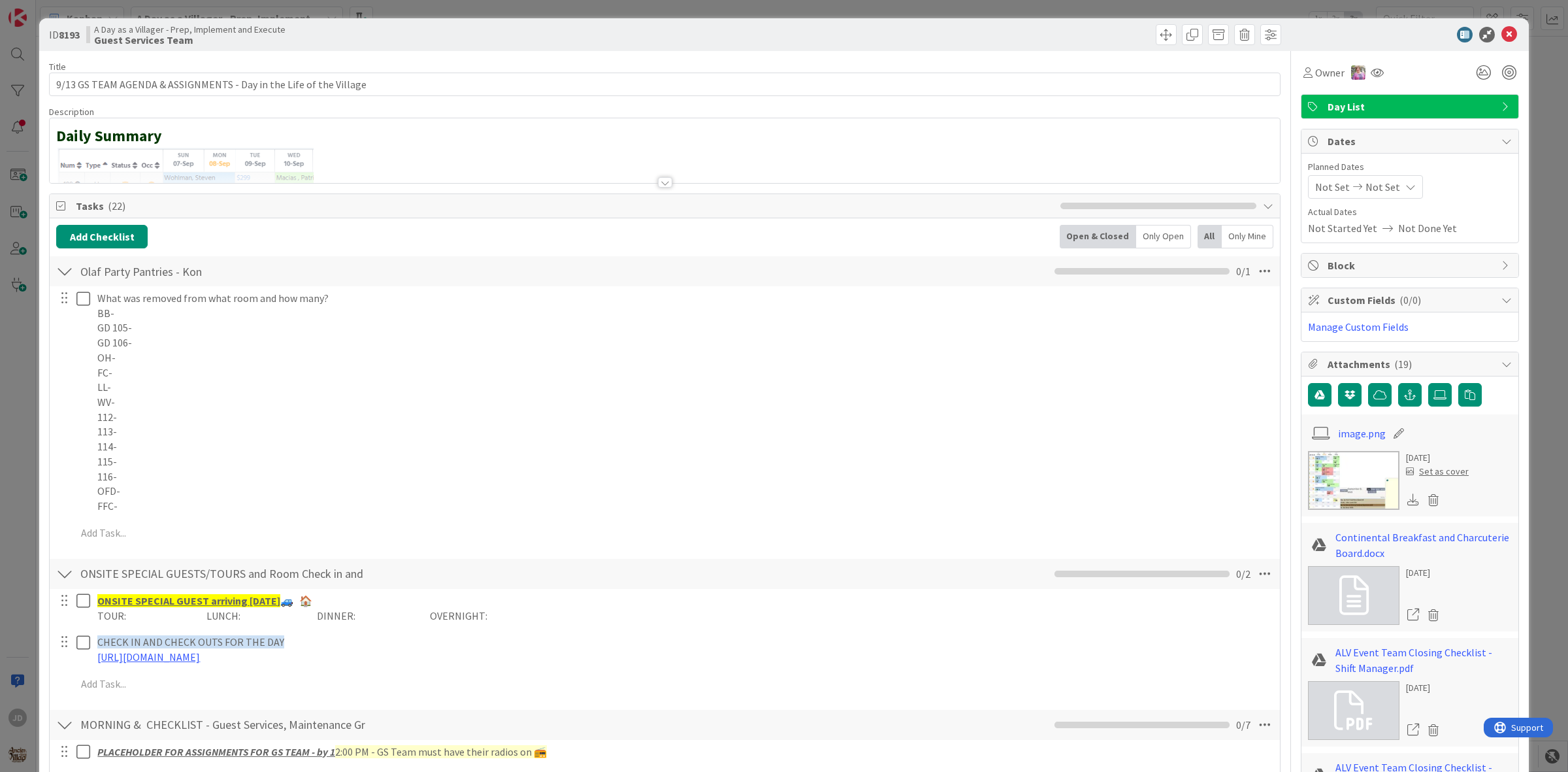
click at [57, 270] on div at bounding box center [65, 271] width 17 height 23
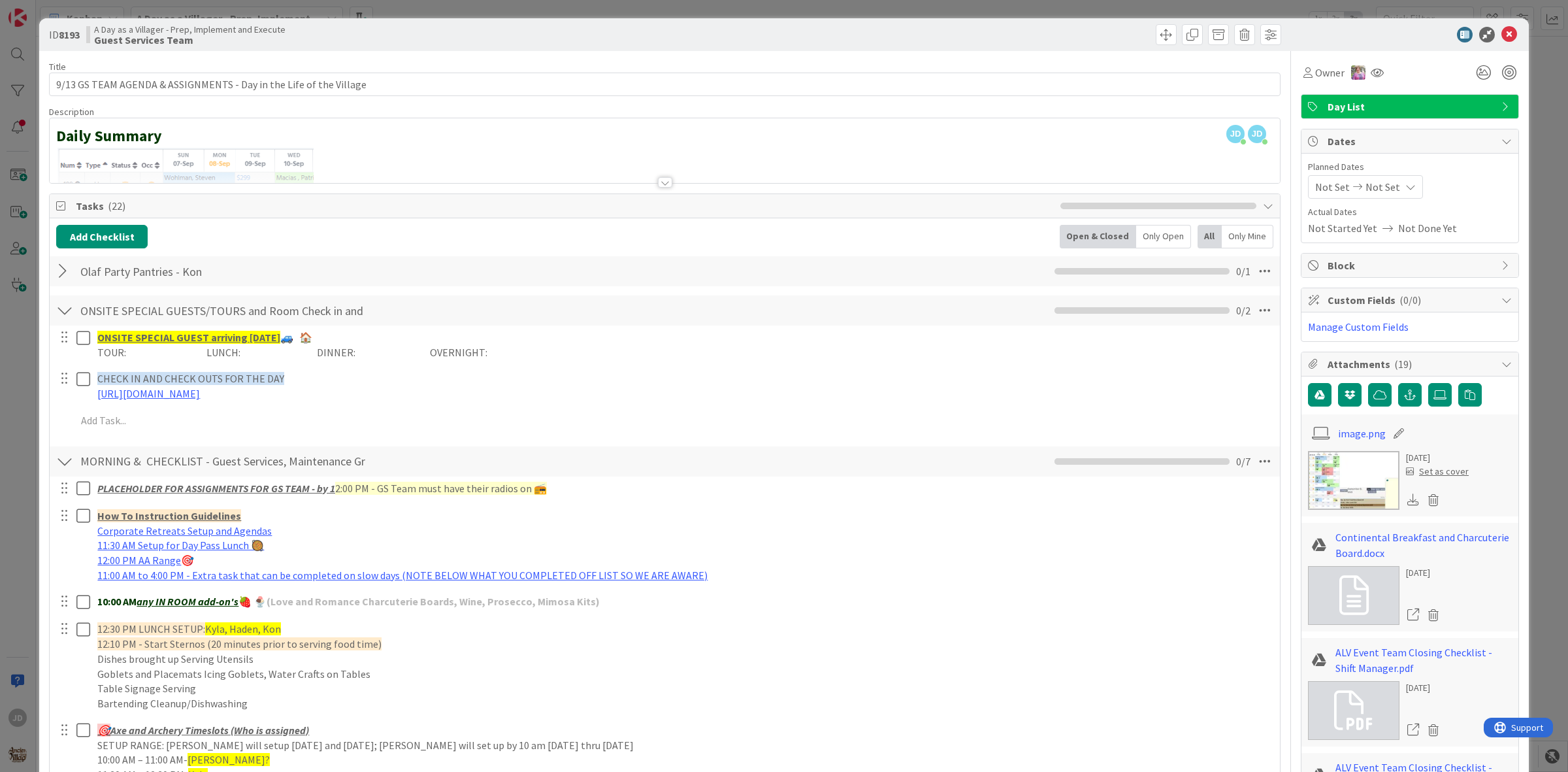
click at [61, 314] on div at bounding box center [65, 310] width 17 height 23
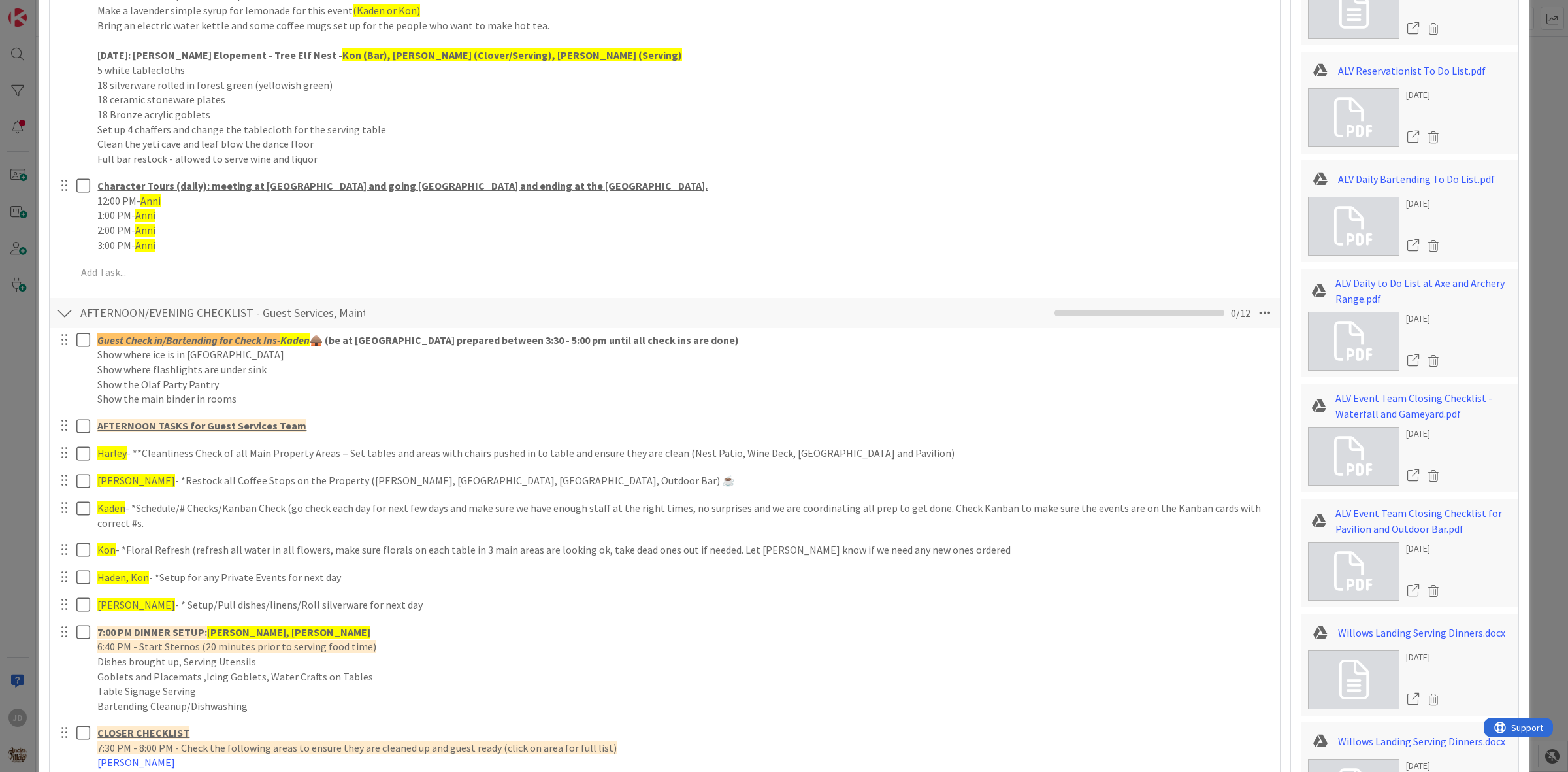
scroll to position [1062, 0]
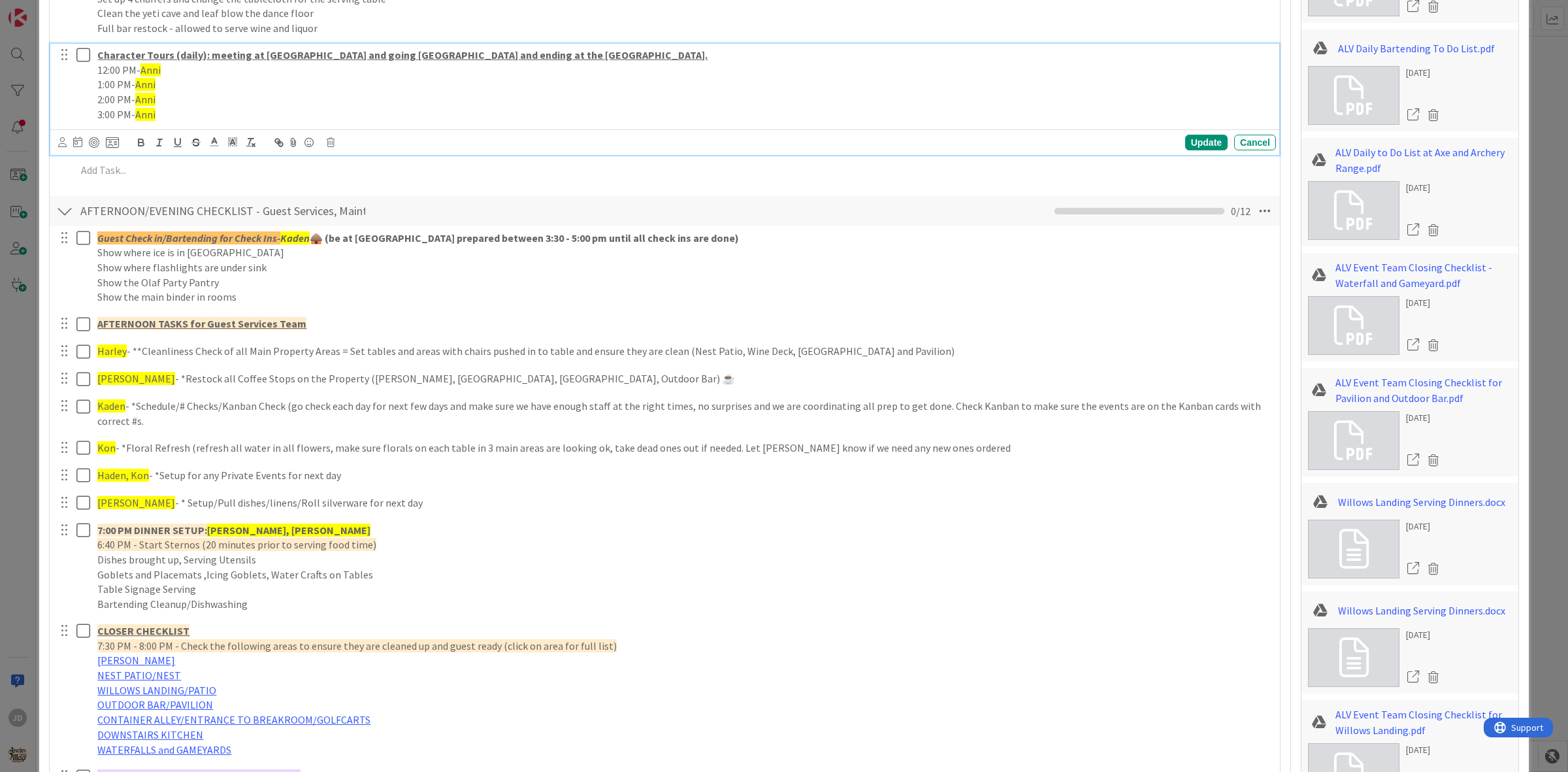
click at [77, 58] on icon at bounding box center [84, 55] width 14 height 16
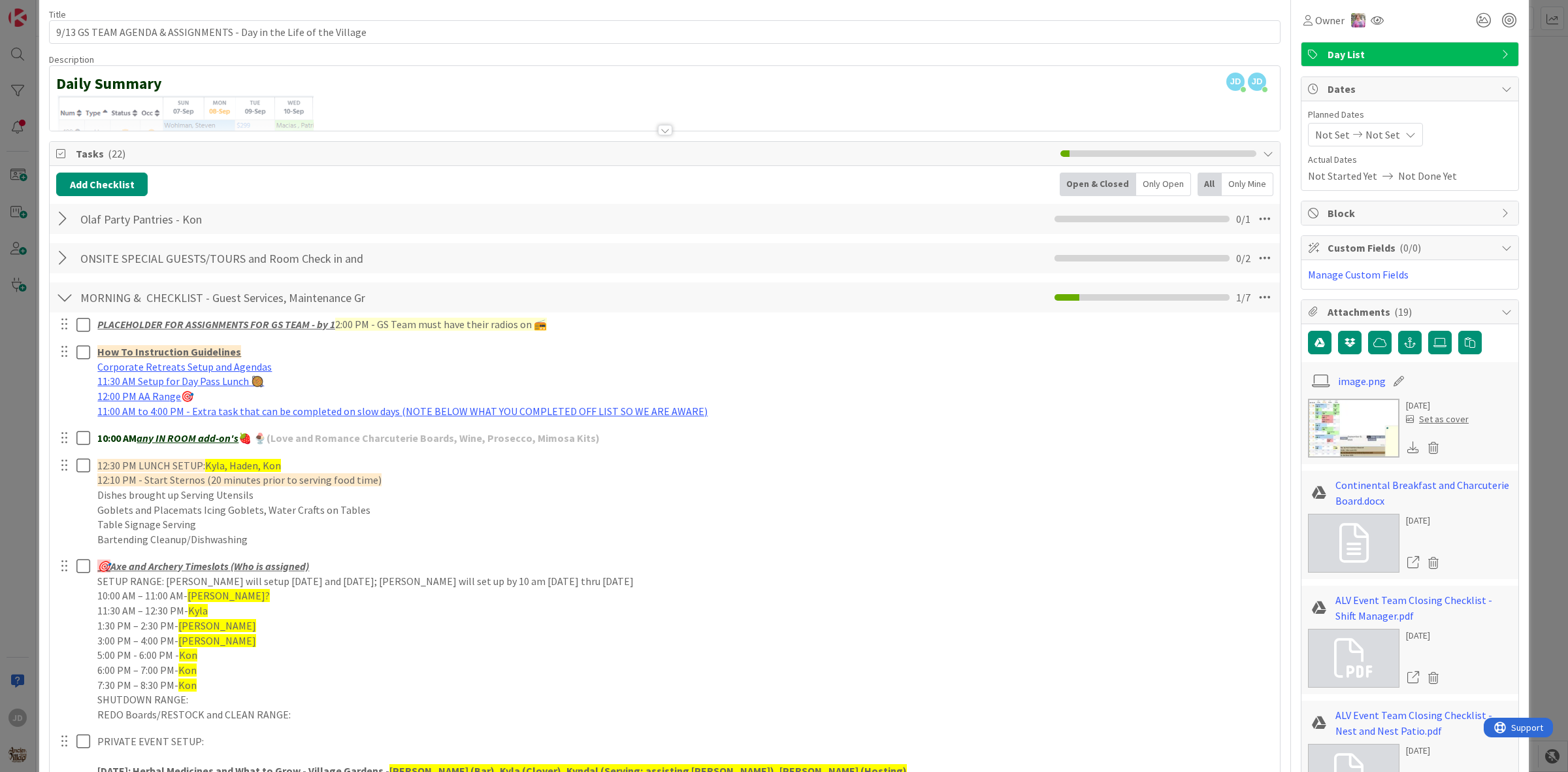
scroll to position [0, 0]
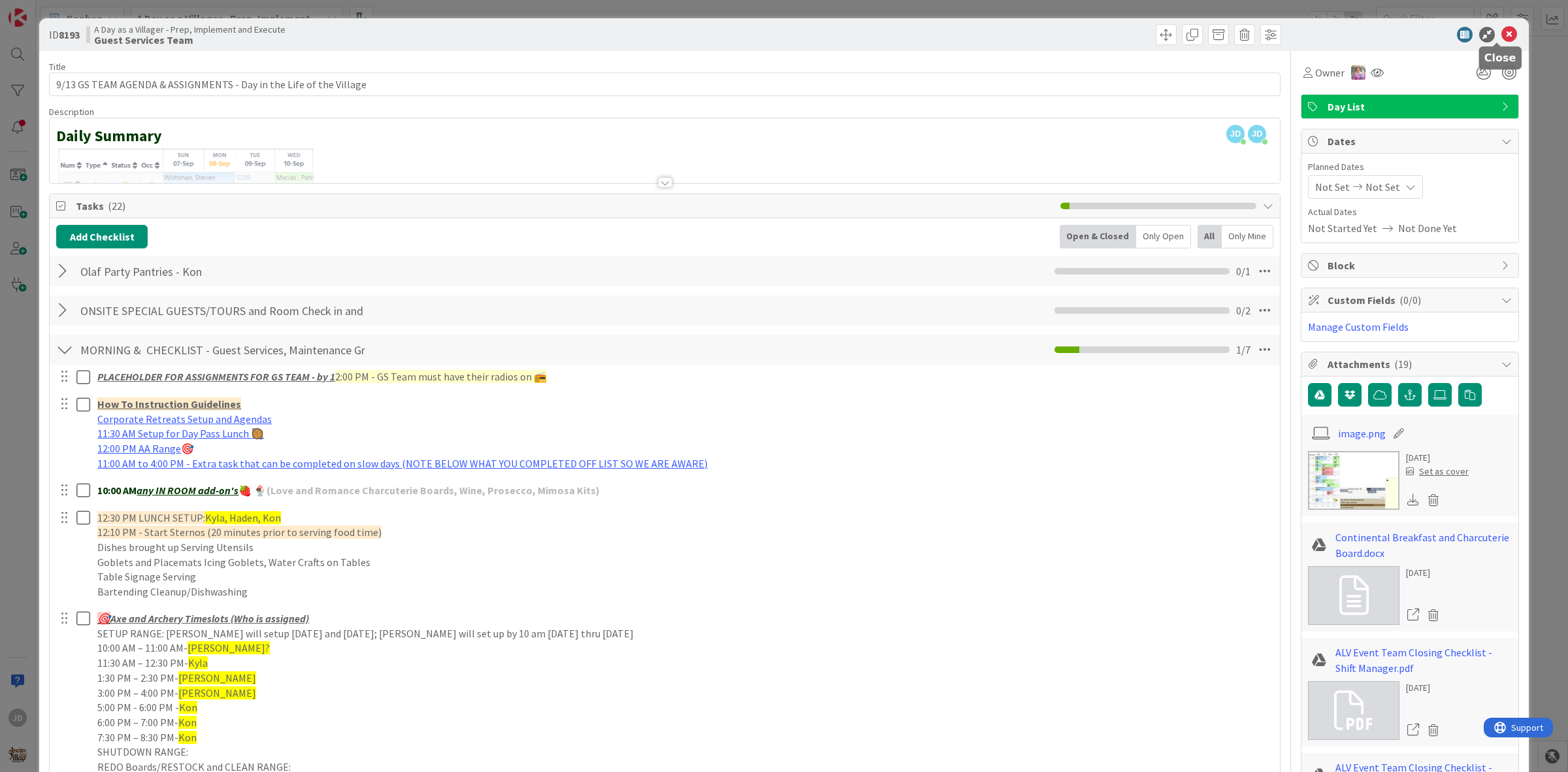
drag, startPoint x: 1499, startPoint y: 31, endPoint x: 1488, endPoint y: 40, distance: 14.2
click at [1501, 31] on icon at bounding box center [1509, 34] width 15 height 16
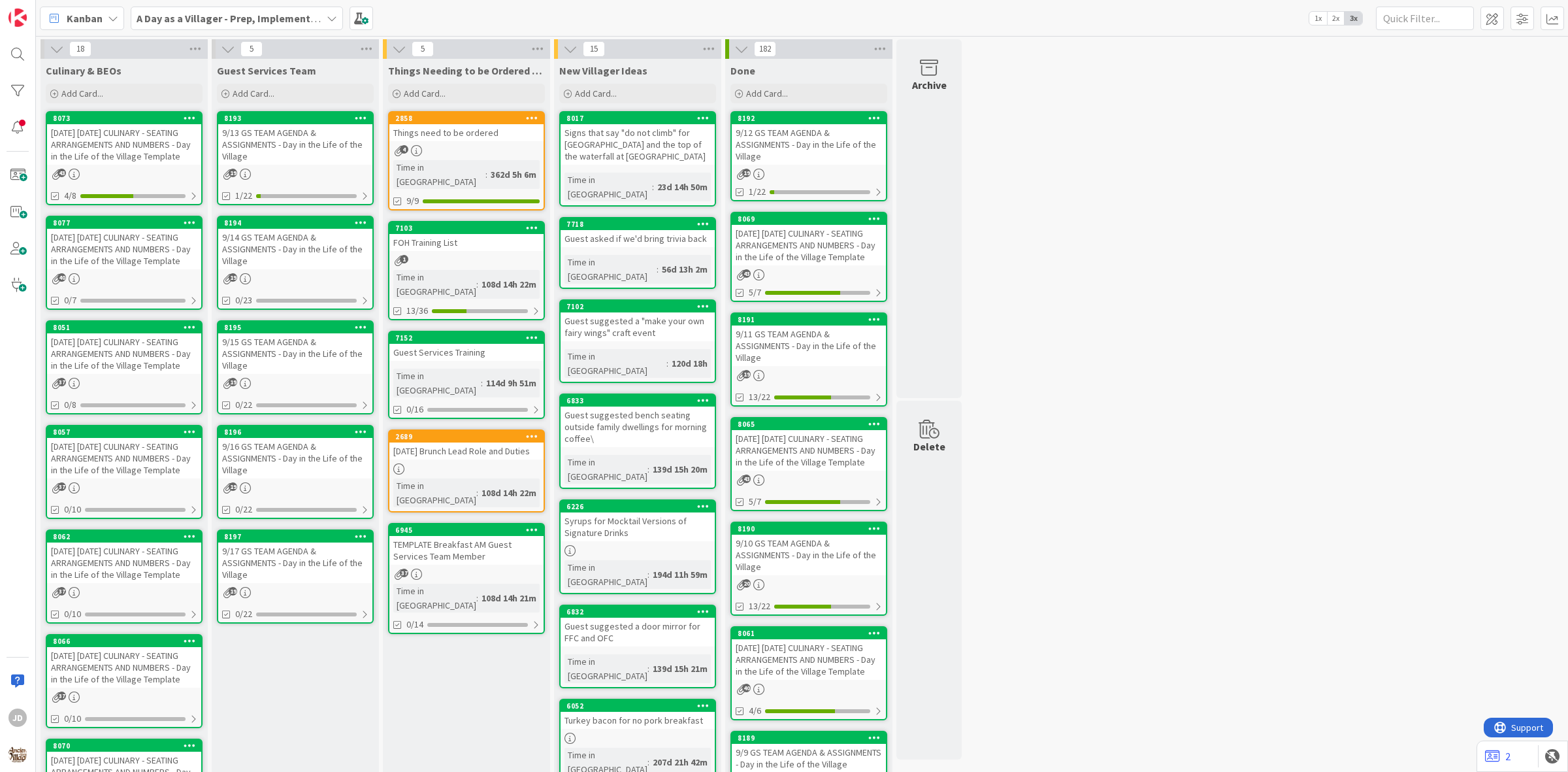
click at [120, 148] on div "[DATE] [DATE] CULINARY - SEATING ARRANGEMENTS AND NUMBERS - Day in the Life of …" at bounding box center [124, 144] width 154 height 40
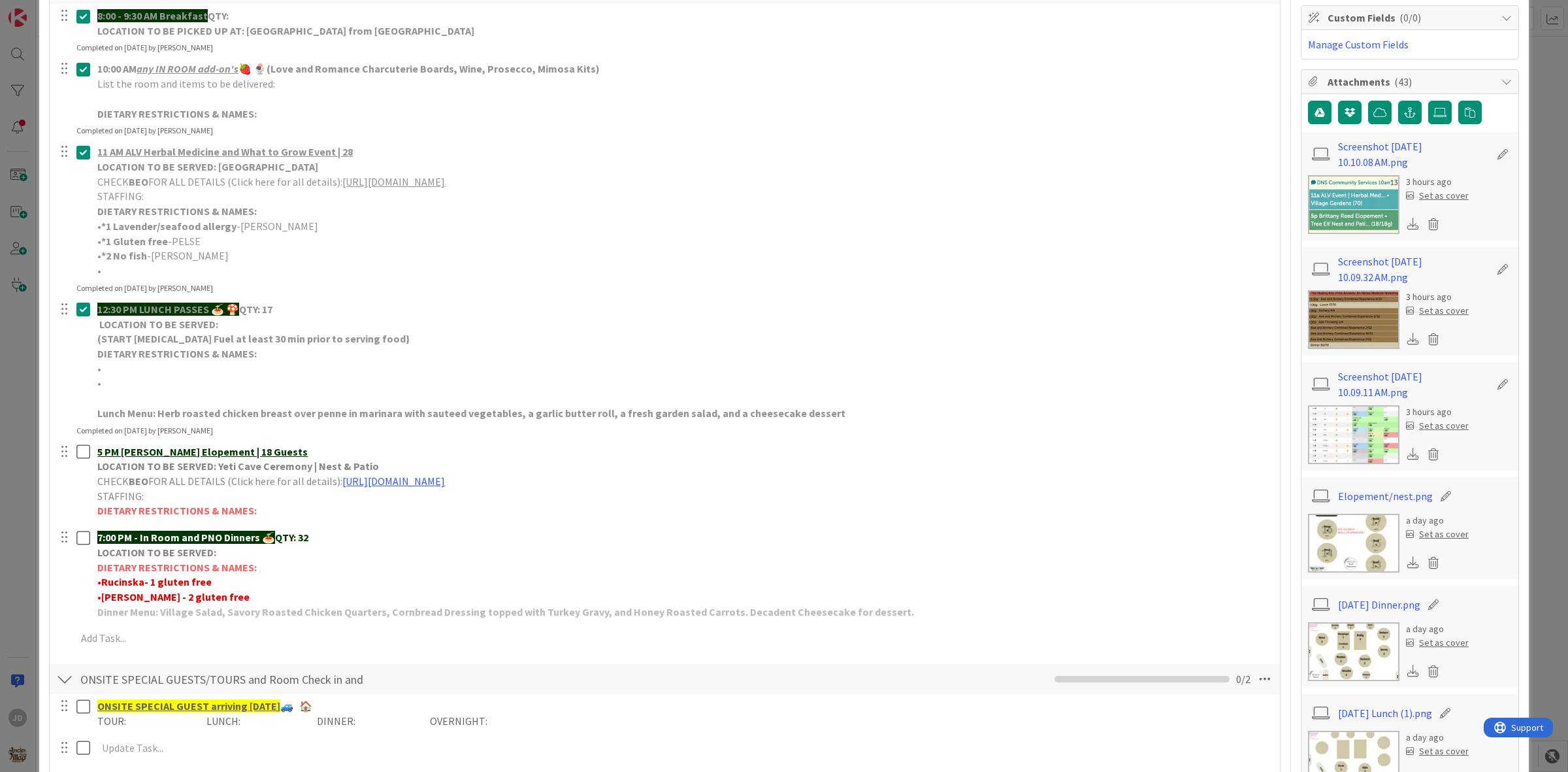
scroll to position [245, 0]
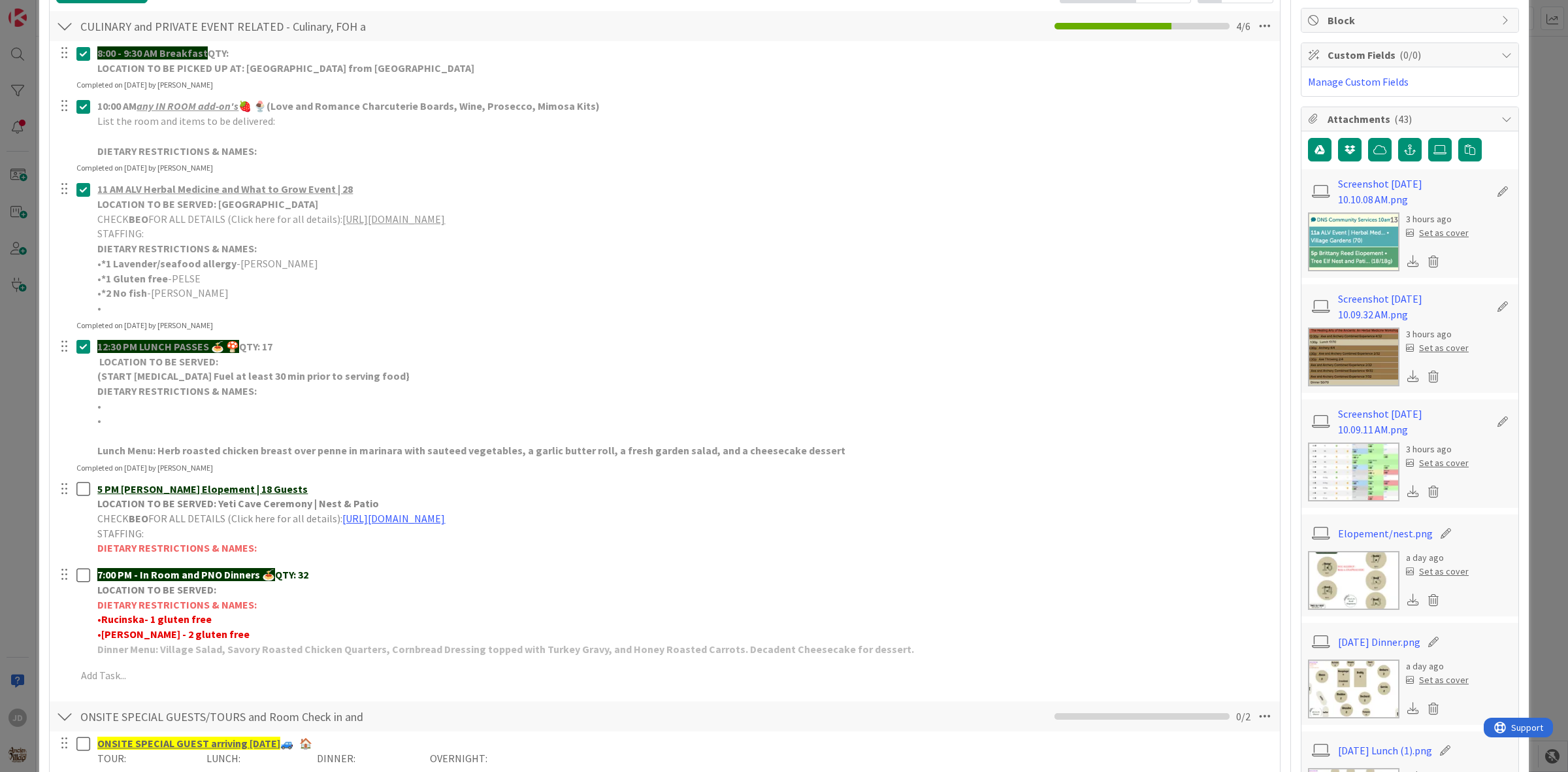
click at [1330, 690] on img at bounding box center [1354, 688] width 91 height 59
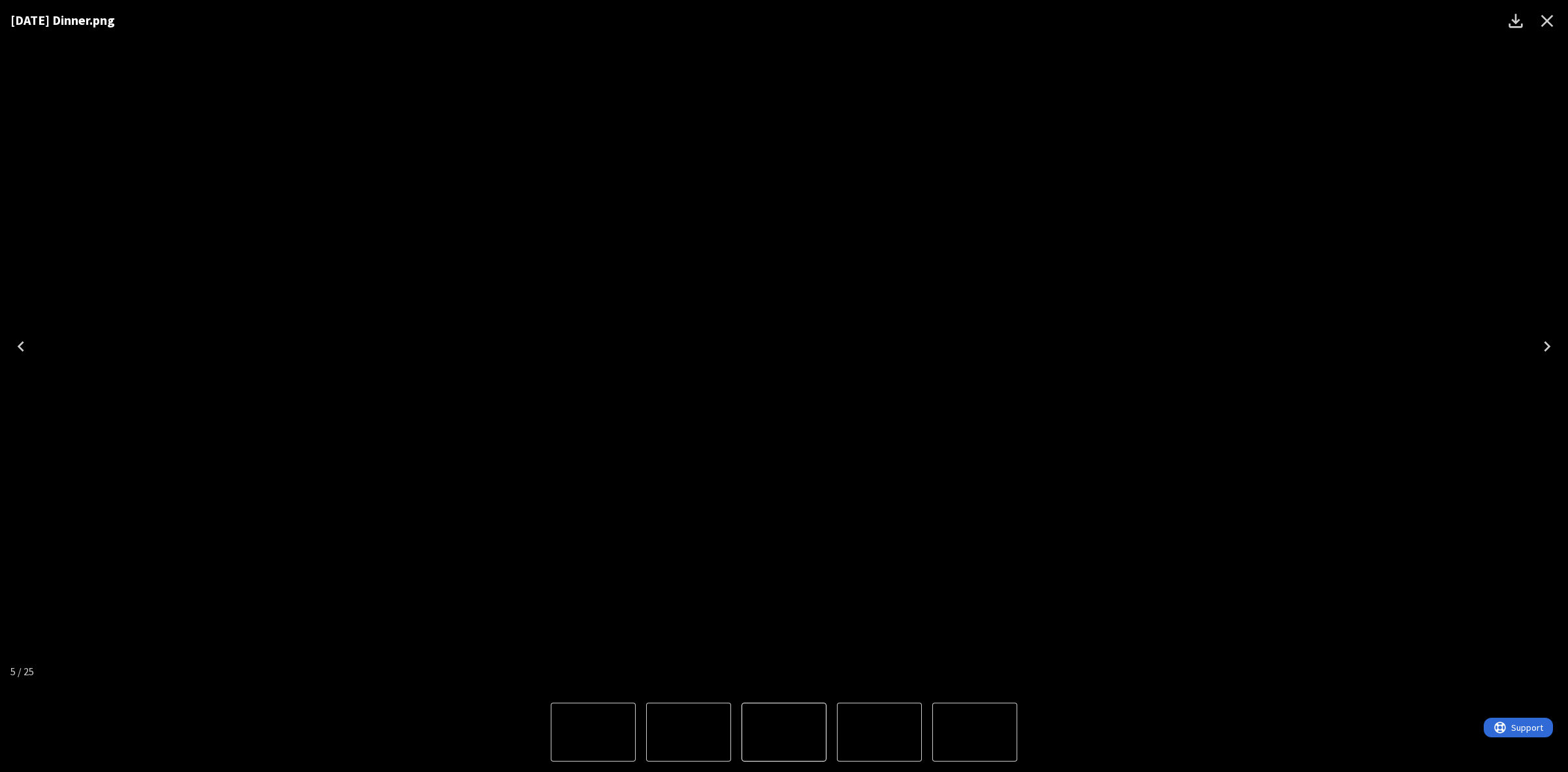
click at [1545, 28] on icon "Close" at bounding box center [1546, 21] width 21 height 21
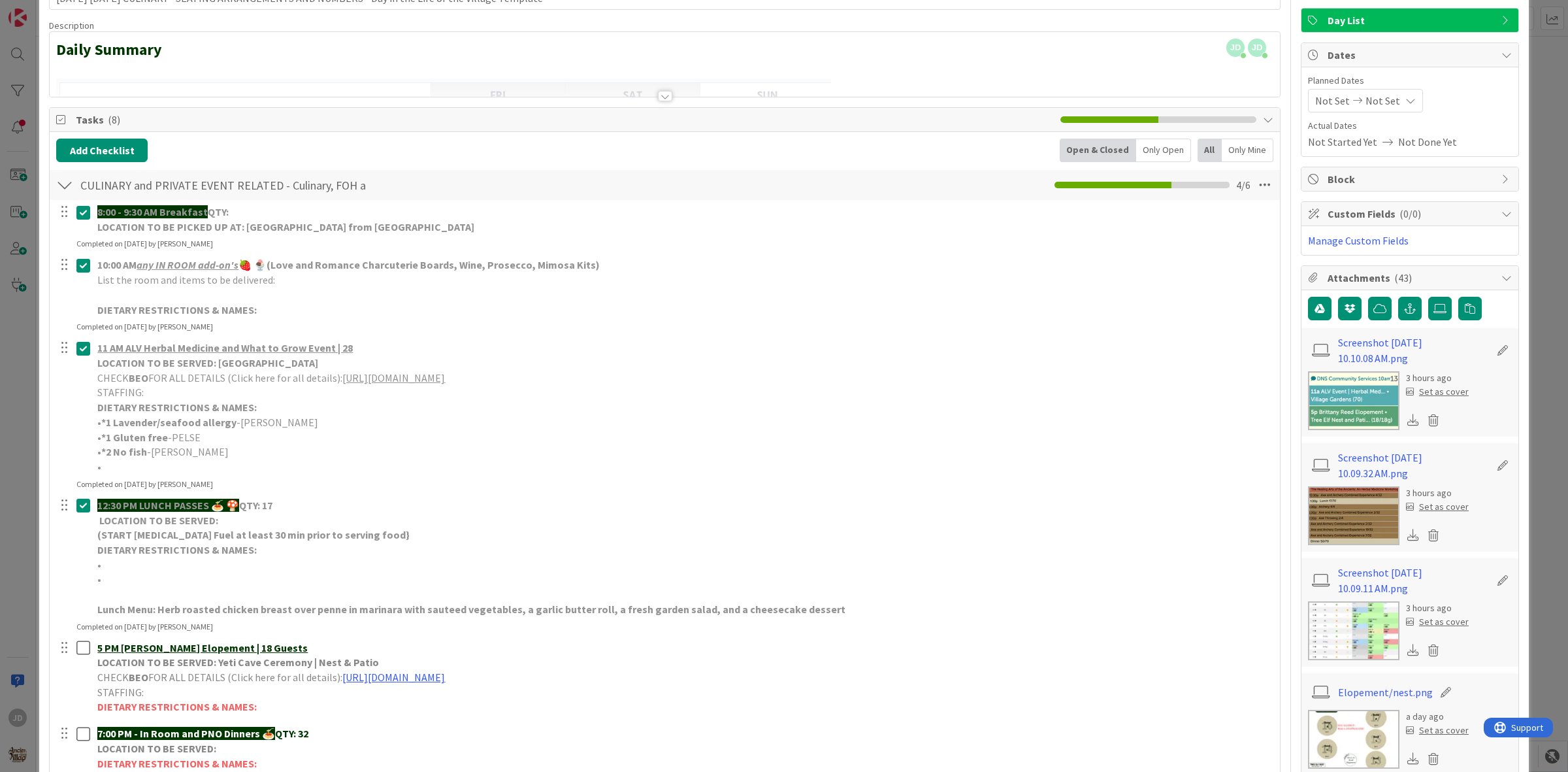
scroll to position [0, 0]
